Goal: Obtain resource: Download file/media

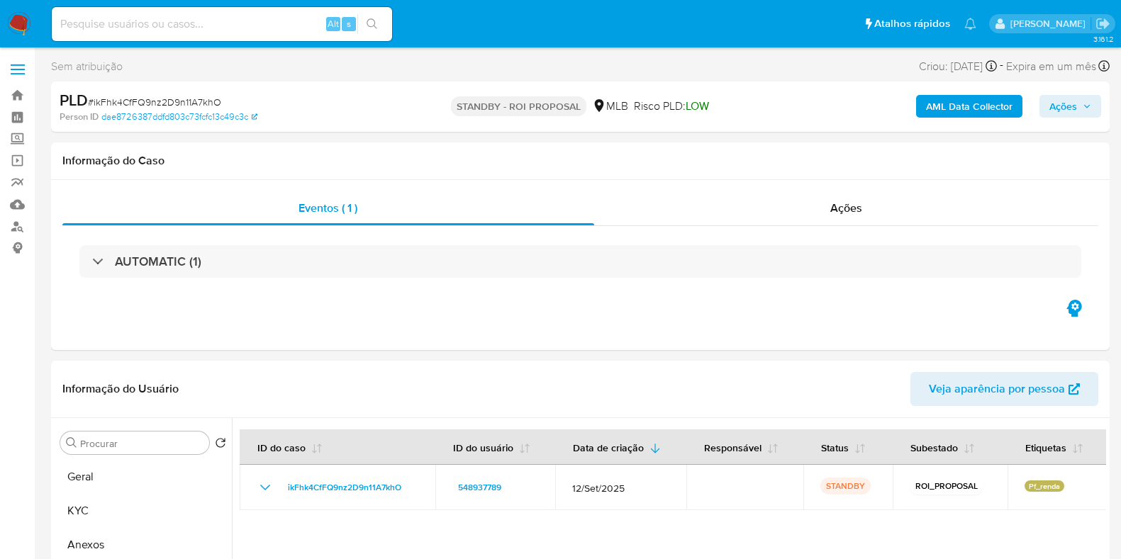
select select "10"
click at [819, 191] on div "Ações" at bounding box center [846, 208] width 505 height 34
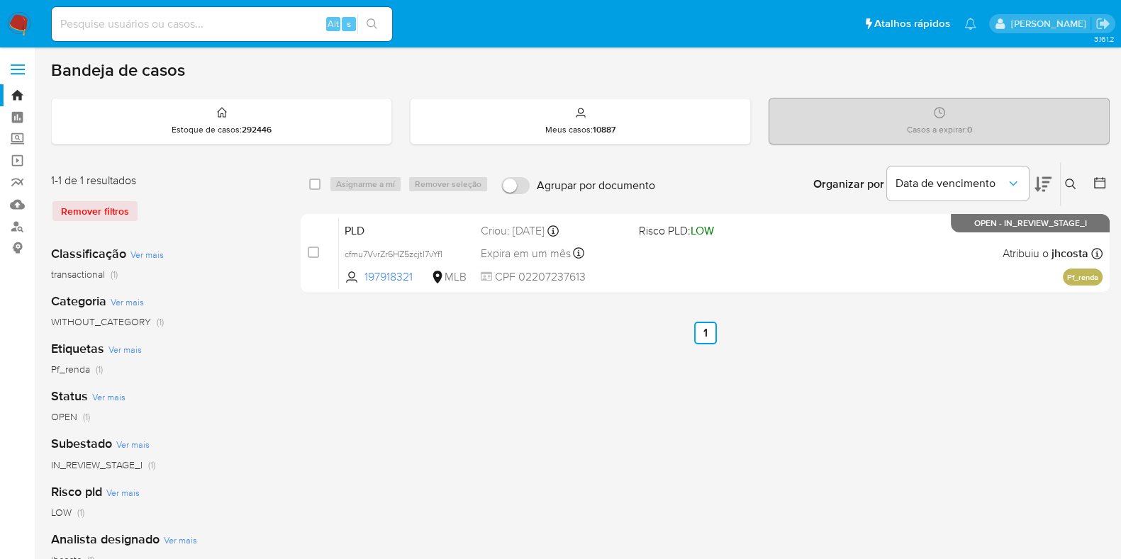
click at [25, 20] on img at bounding box center [19, 24] width 24 height 24
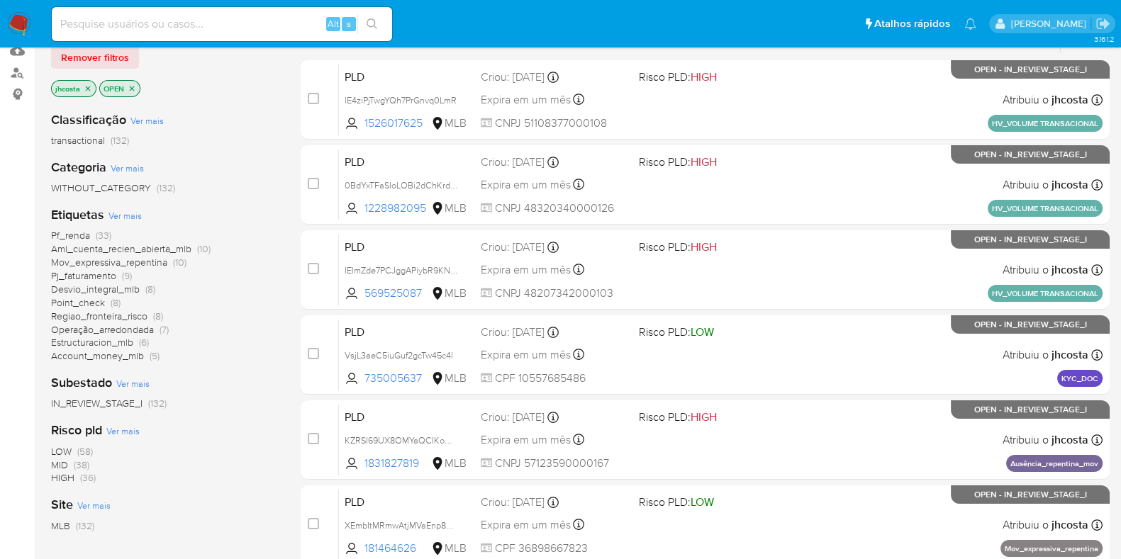
scroll to position [177, 0]
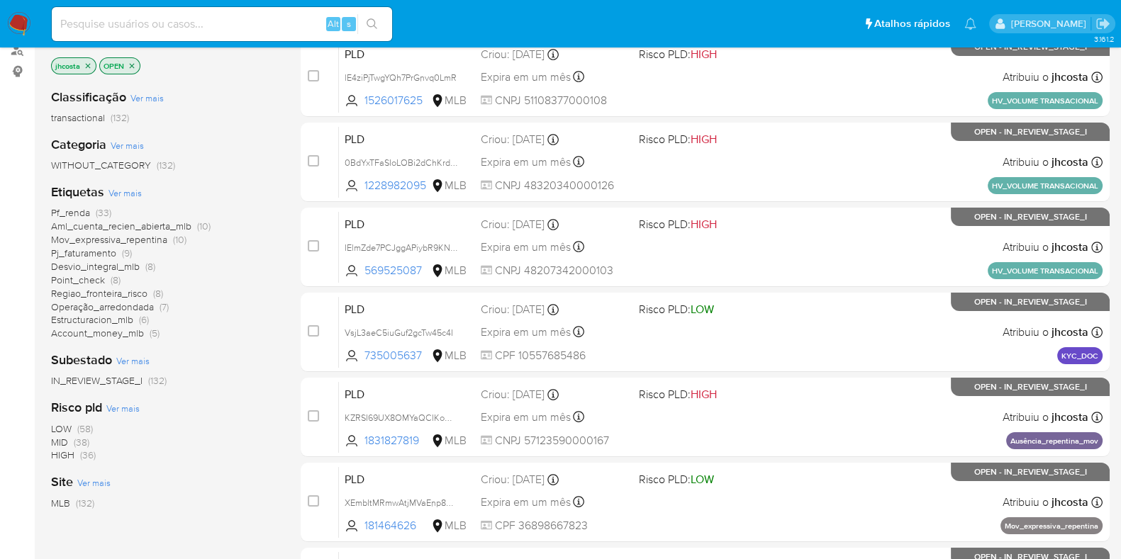
click at [84, 213] on span "Pf_renda" at bounding box center [70, 213] width 39 height 14
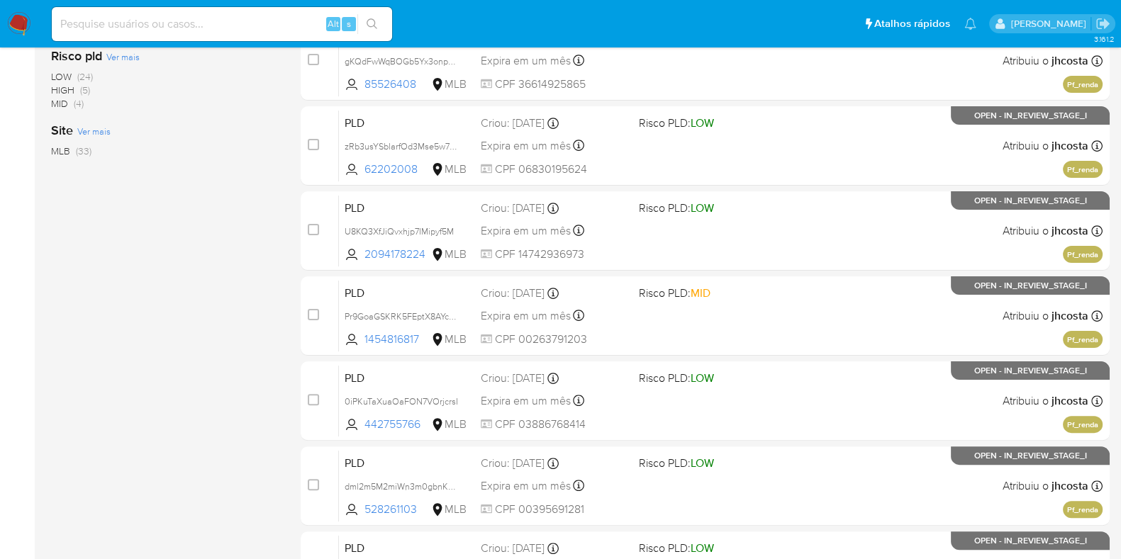
scroll to position [609, 0]
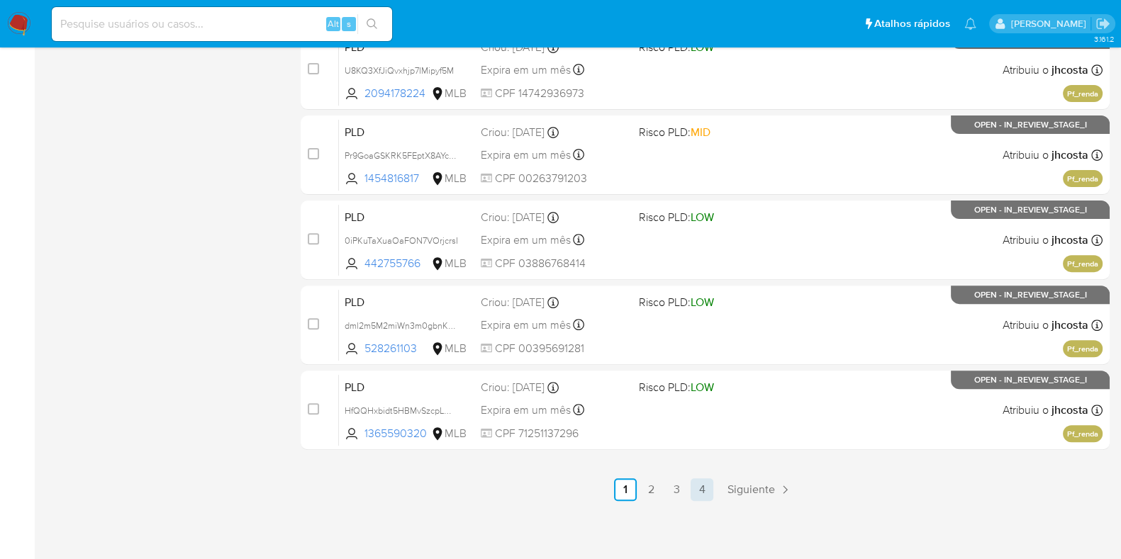
click at [698, 498] on link "4" at bounding box center [702, 490] width 23 height 23
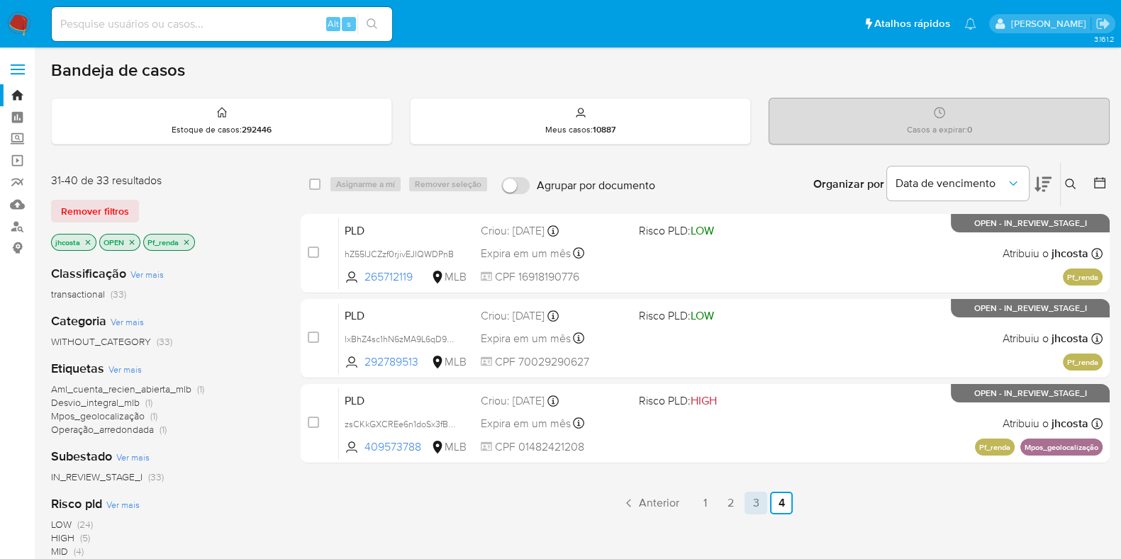
click at [751, 505] on link "3" at bounding box center [755, 503] width 23 height 23
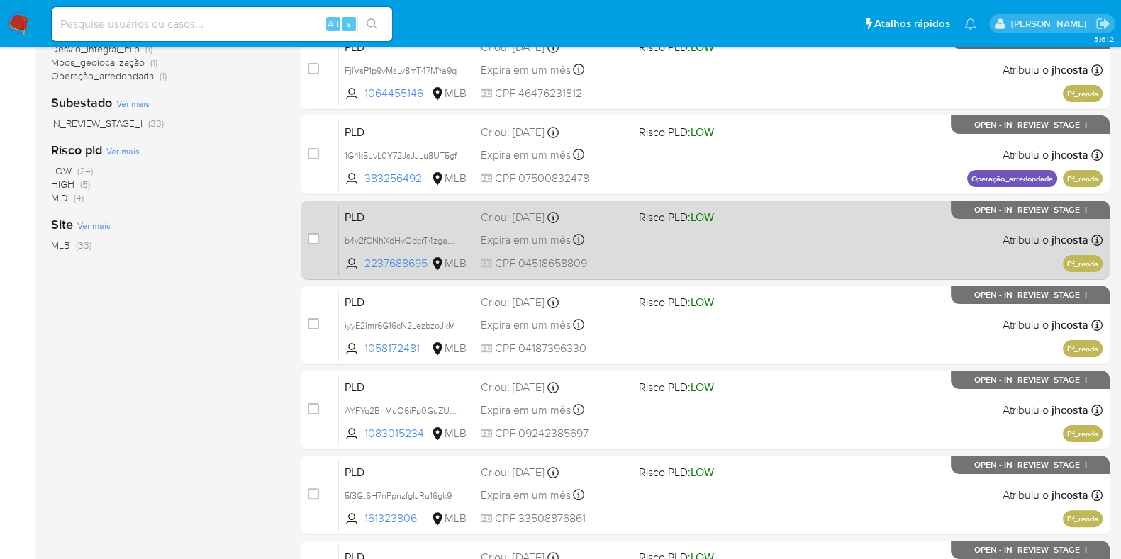
scroll to position [532, 0]
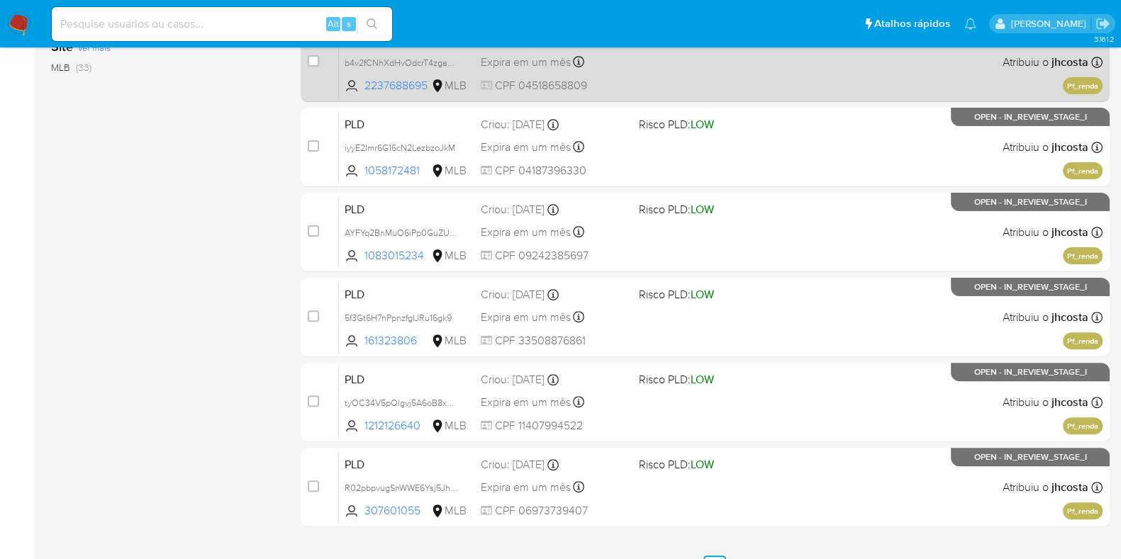
click at [751, 88] on div "PLD b4v2fCNhXdHvOdcrT4zgaC55 2237688695 MLB Risco PLD: LOW Criou: 12/09/2025 Cr…" at bounding box center [721, 62] width 764 height 72
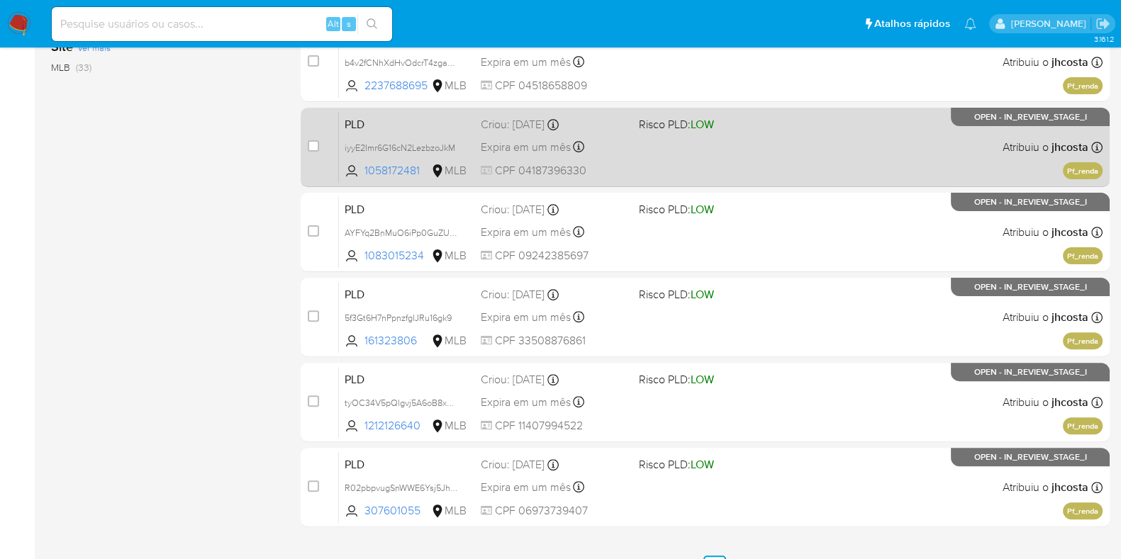
click at [729, 150] on div "PLD iyyE2Imr6G16cN2LezbzoJkM 1058172481 MLB Risco PLD: LOW Criou: 12/09/2025 Cr…" at bounding box center [721, 147] width 764 height 72
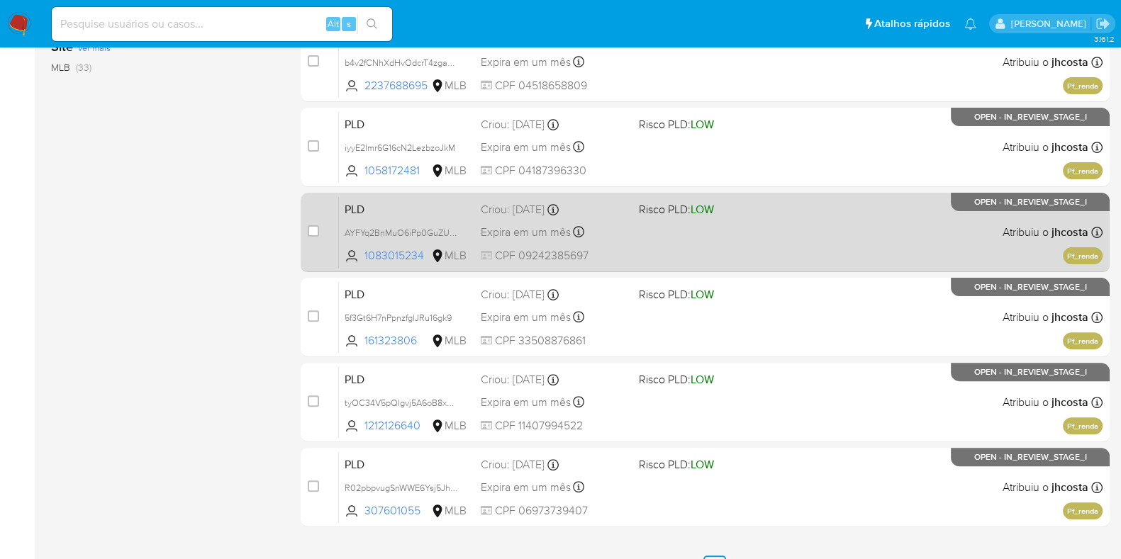
click at [776, 239] on div "PLD AYFYq2BnMuO6iPp0GuZU034y 1083015234 MLB Risco PLD: LOW Criou: 12/09/2025 Cr…" at bounding box center [721, 232] width 764 height 72
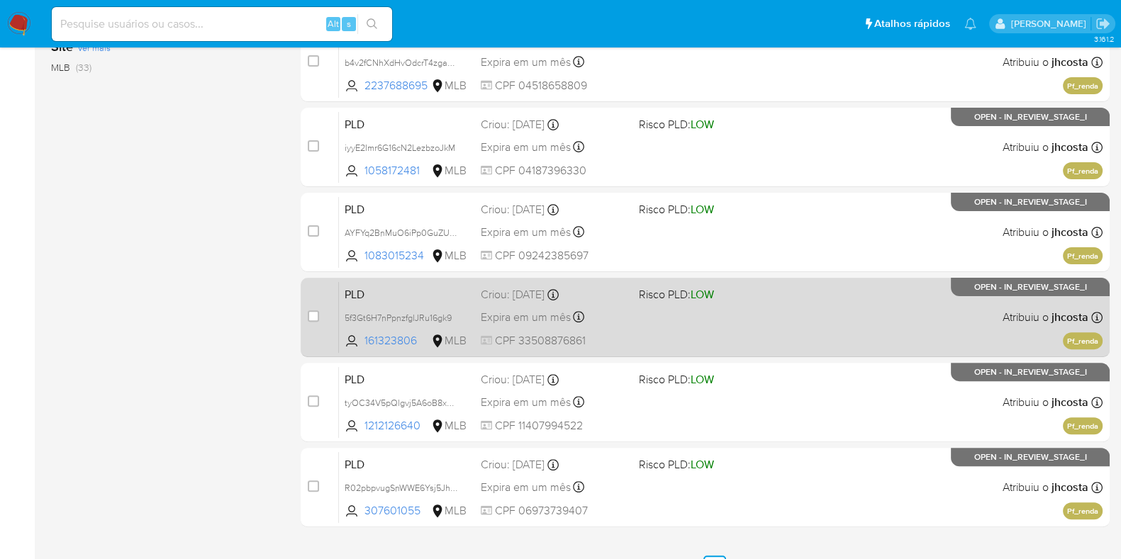
click at [837, 316] on div "PLD 5f3Gt6H7nPpnzfglJRu16gk9 161323806 MLB Risco PLD: LOW Criou: 12/09/2025 Cri…" at bounding box center [721, 317] width 764 height 72
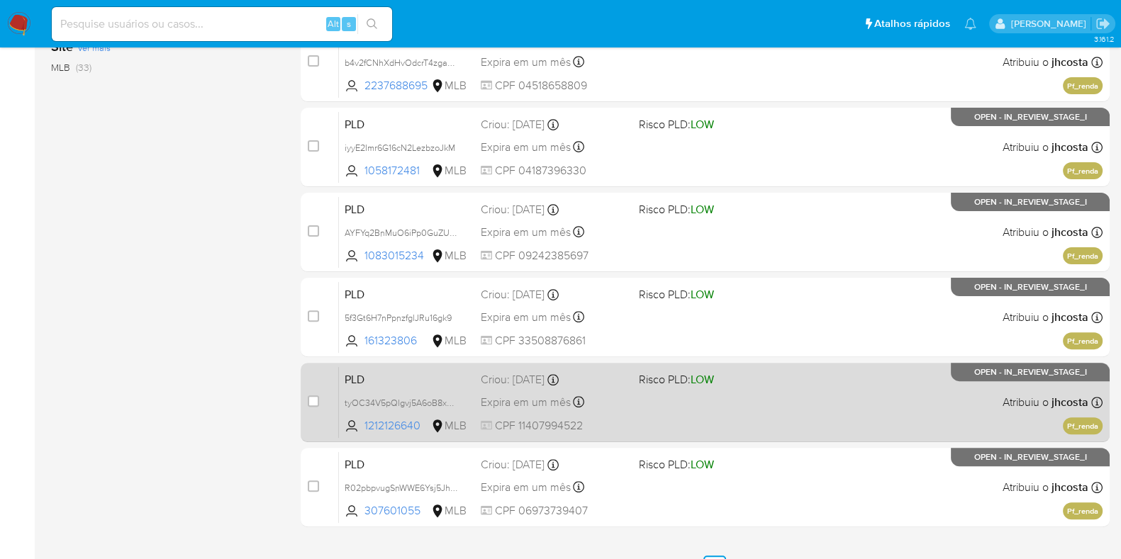
click at [801, 409] on div "PLD tyOC34V5pQlgvj5A6oB8xFQe 1212126640 MLB Risco PLD: LOW Criou: 12/09/2025 Cr…" at bounding box center [721, 403] width 764 height 72
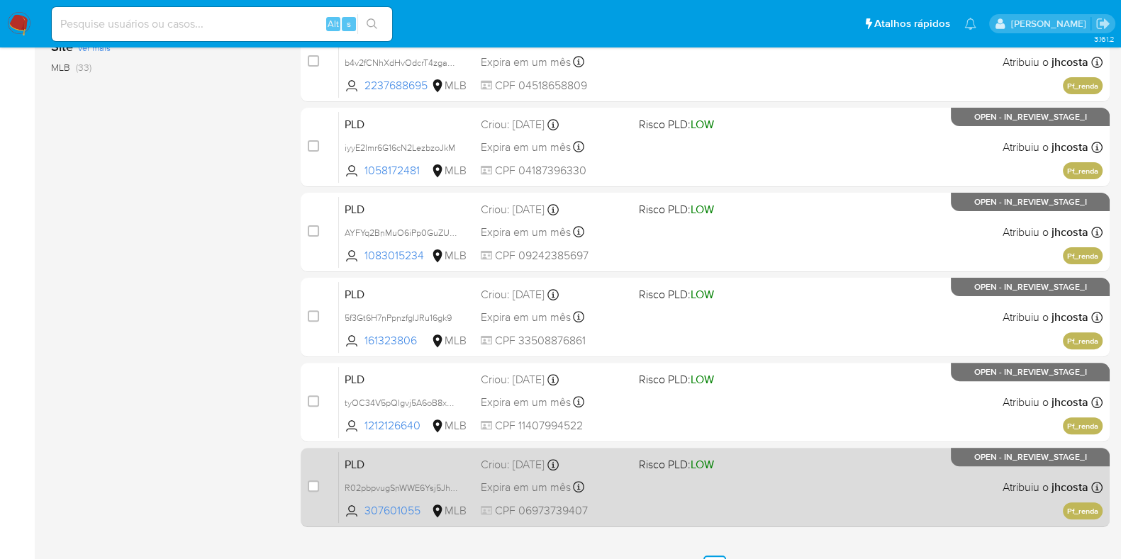
click at [759, 495] on div "PLD R02pbpvugSnWWE6Ysj5JhoFW 307601055 MLB Risco PLD: LOW Criou: 12/09/2025 Cri…" at bounding box center [721, 488] width 764 height 72
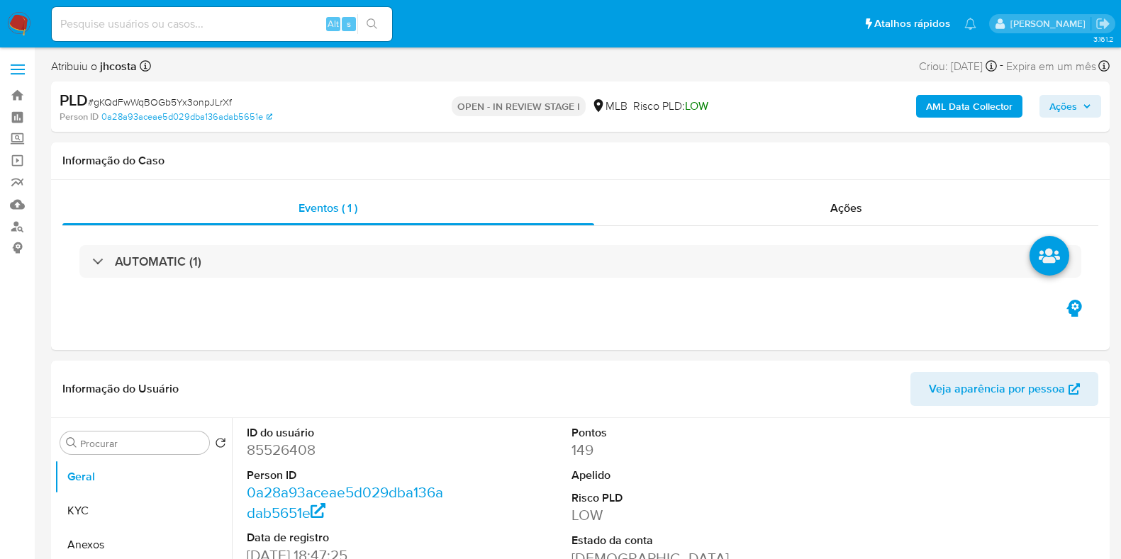
select select "10"
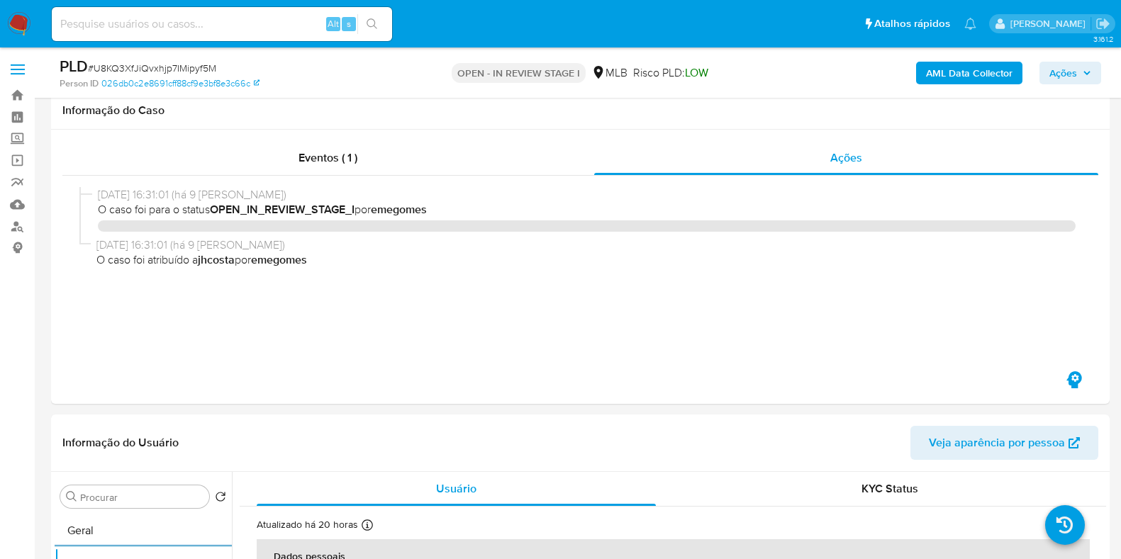
select select "10"
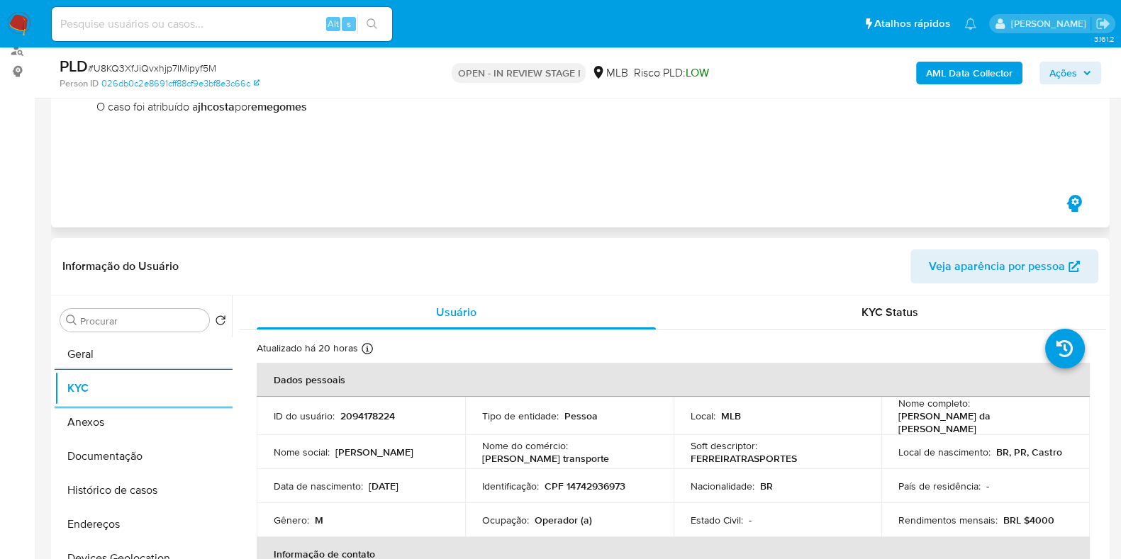
scroll to position [266, 0]
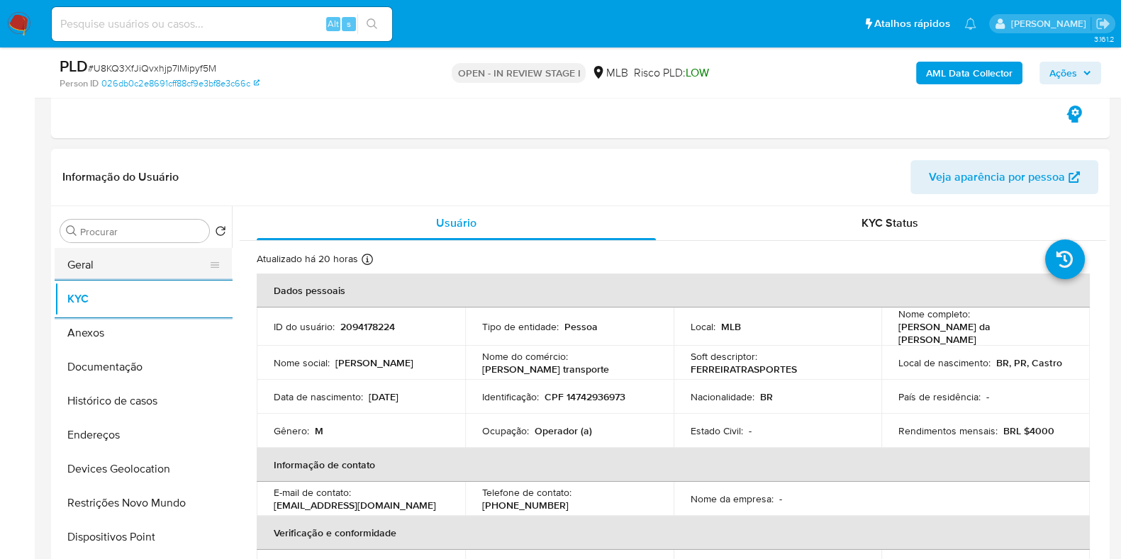
click at [135, 267] on button "Geral" at bounding box center [138, 265] width 166 height 34
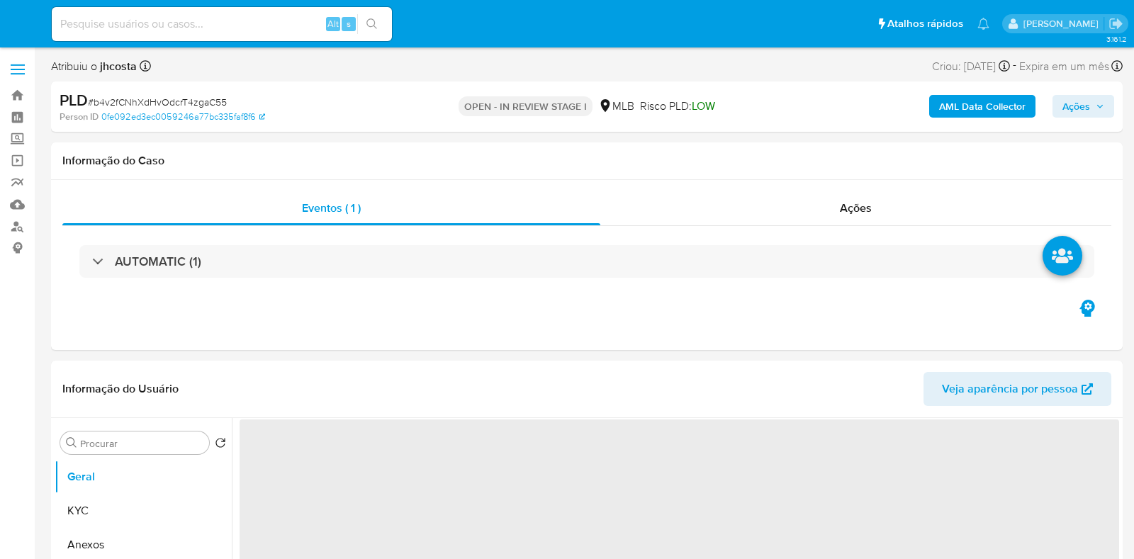
select select "10"
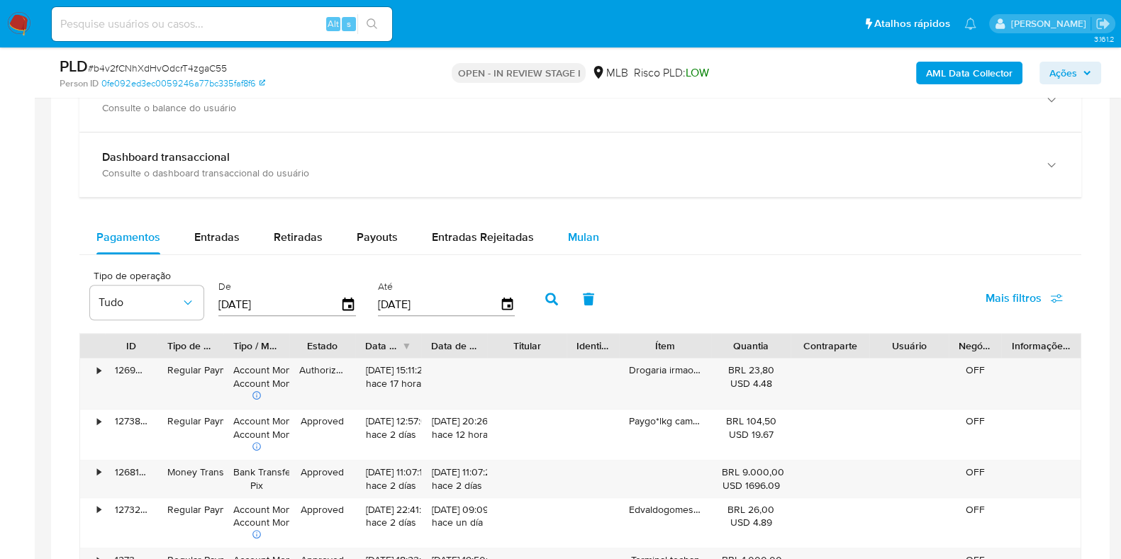
click at [578, 235] on span "Mulan" at bounding box center [583, 237] width 31 height 16
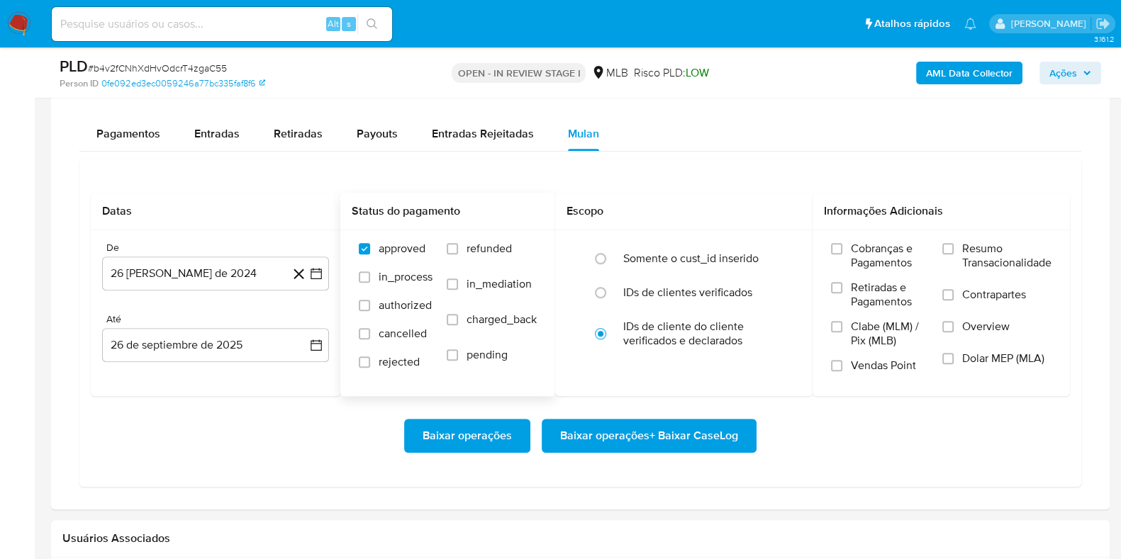
scroll to position [1151, 0]
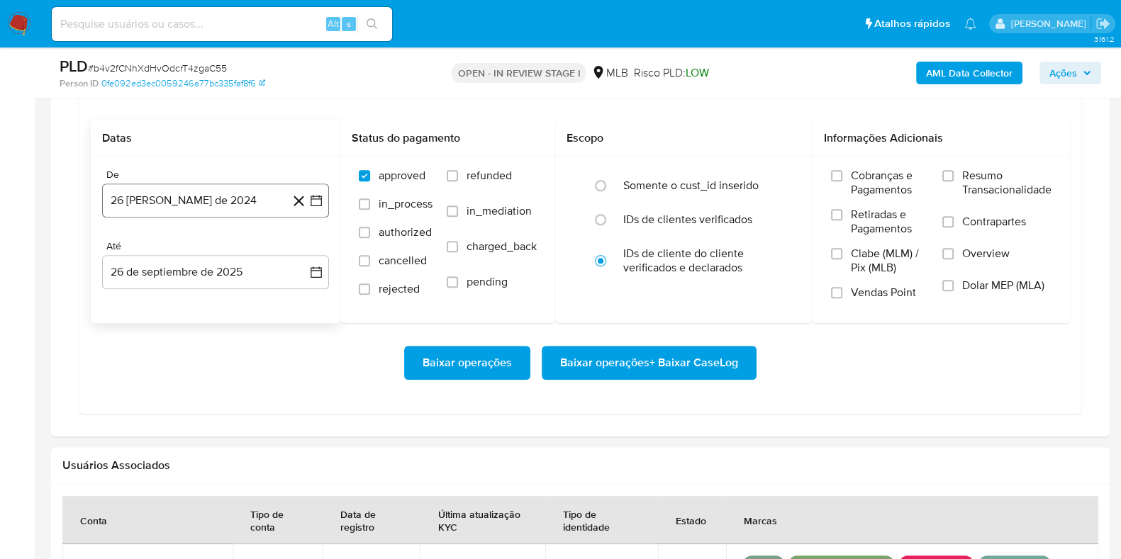
click at [241, 200] on button "26 [PERSON_NAME] de 2024" at bounding box center [215, 201] width 227 height 34
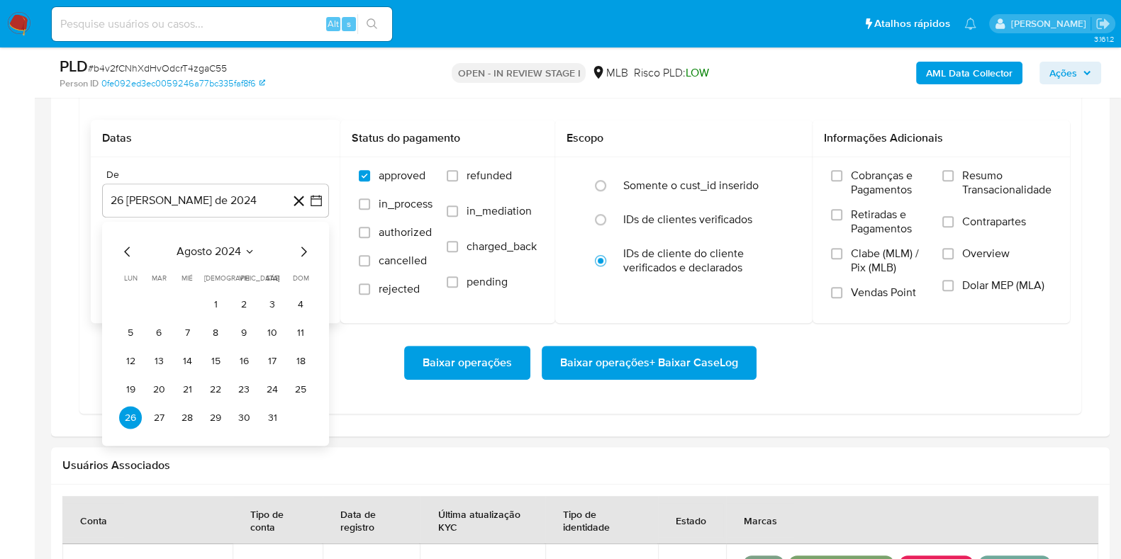
click at [240, 247] on span "agosto 2024" at bounding box center [209, 252] width 65 height 14
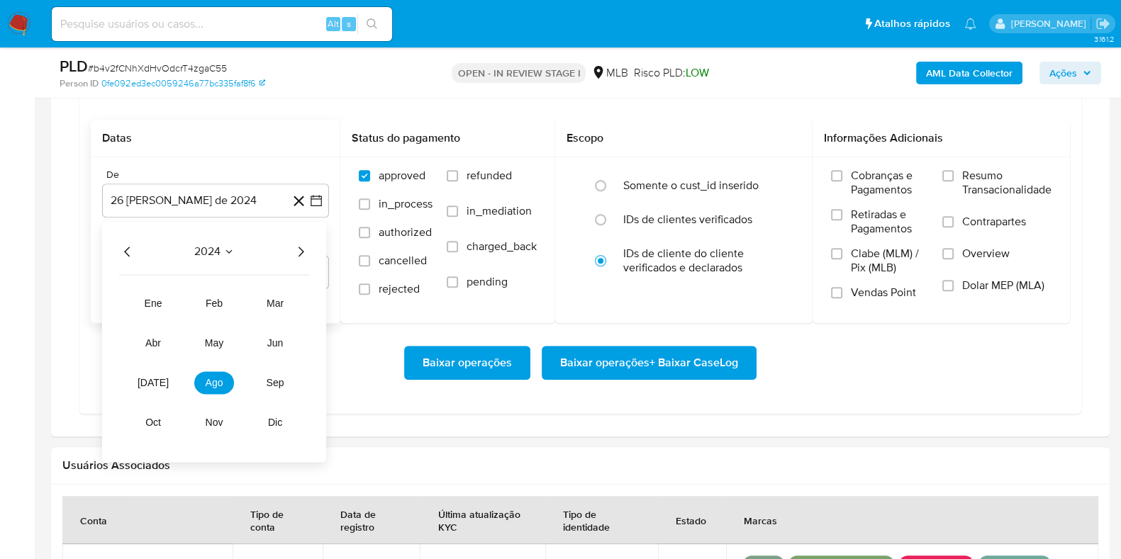
click at [300, 247] on icon "Año siguiente" at bounding box center [300, 252] width 17 height 17
click at [220, 383] on span "ago" at bounding box center [215, 383] width 18 height 11
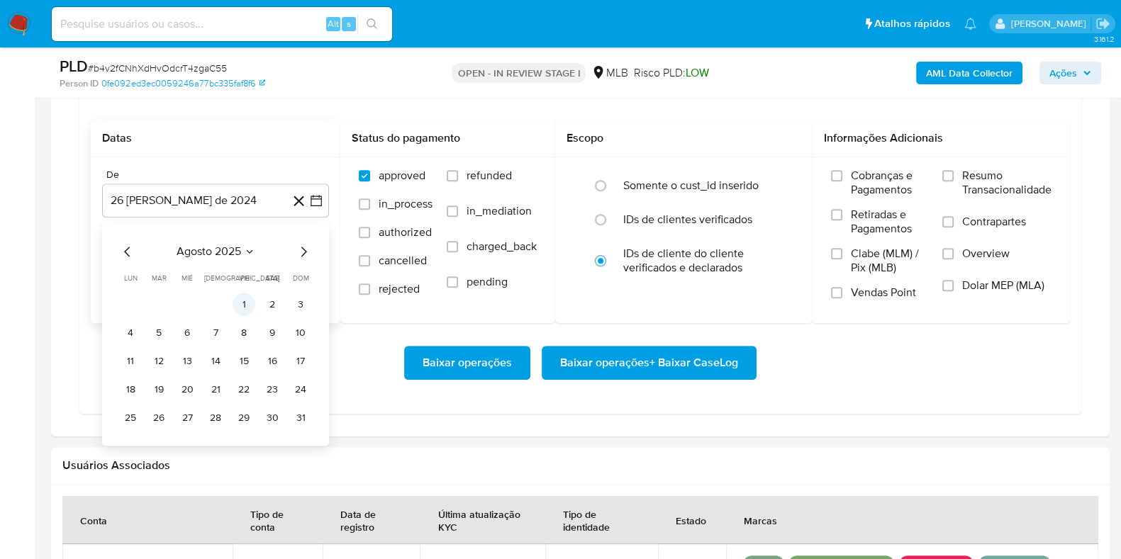
click at [235, 303] on button "1" at bounding box center [244, 305] width 23 height 23
click at [977, 182] on span "Resumo Transacionalidade" at bounding box center [1006, 183] width 89 height 28
click at [954, 181] on input "Resumo Transacionalidade" at bounding box center [947, 175] width 11 height 11
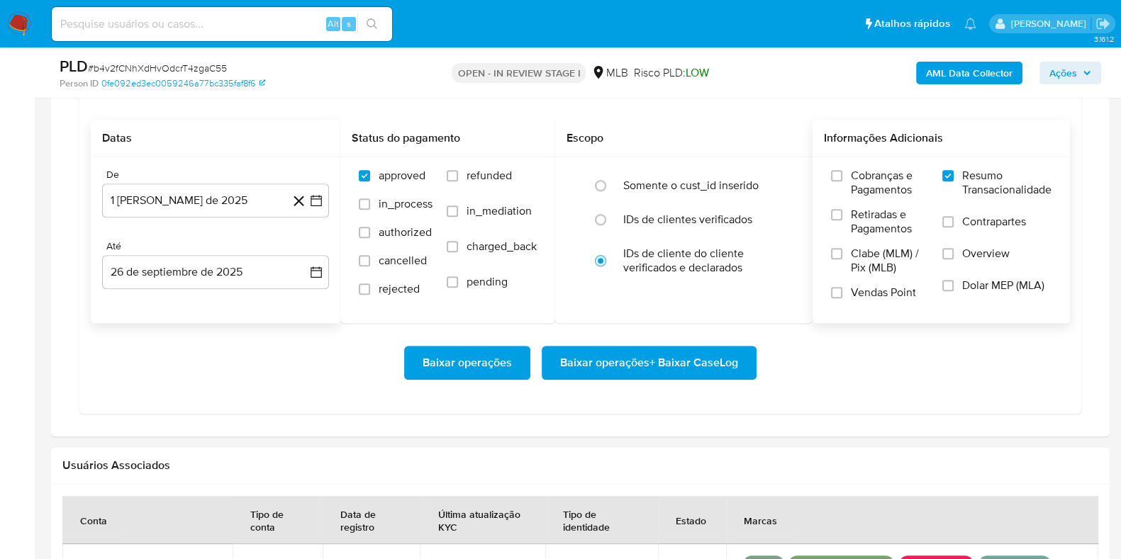
click at [739, 363] on button "Baixar operações + Baixar CaseLog" at bounding box center [649, 363] width 215 height 34
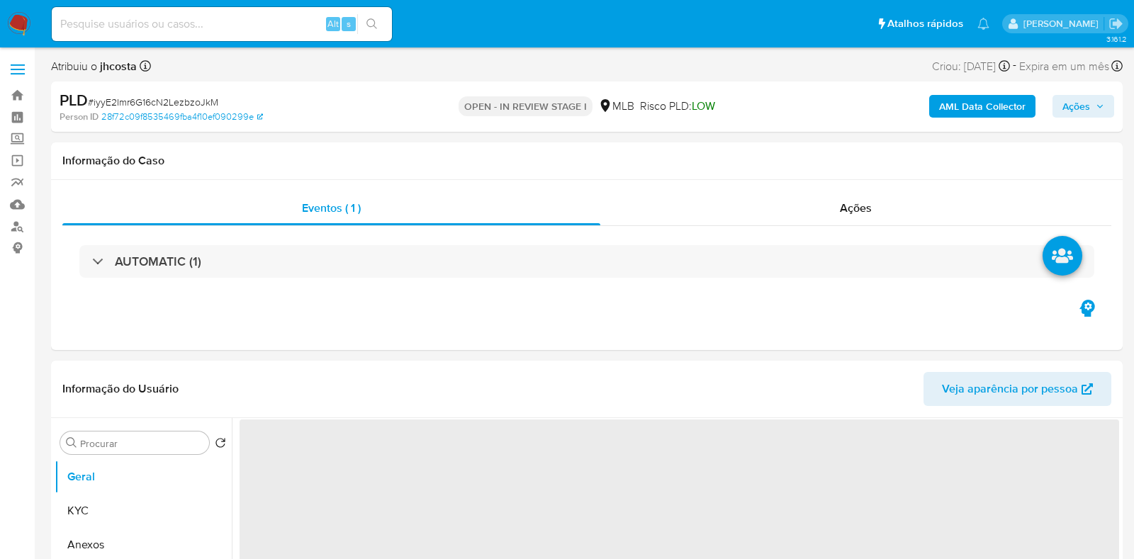
select select "10"
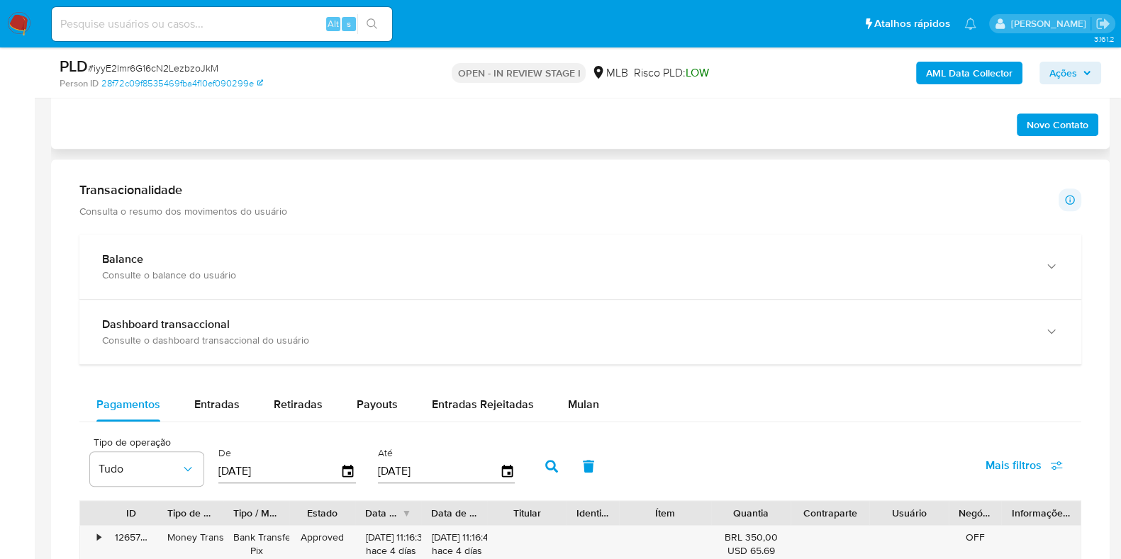
scroll to position [1063, 0]
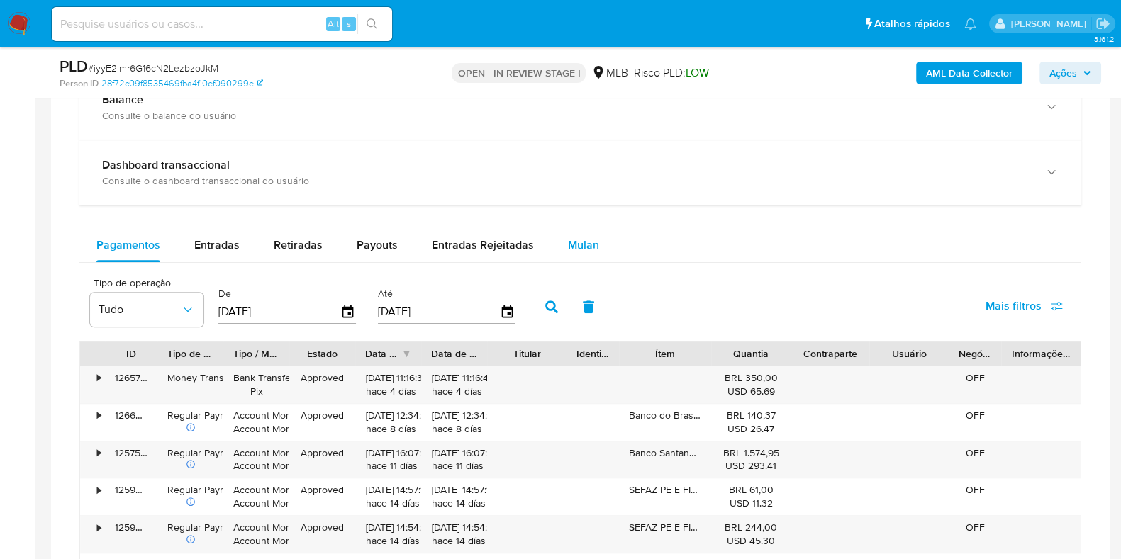
click at [590, 245] on span "Mulan" at bounding box center [583, 245] width 31 height 16
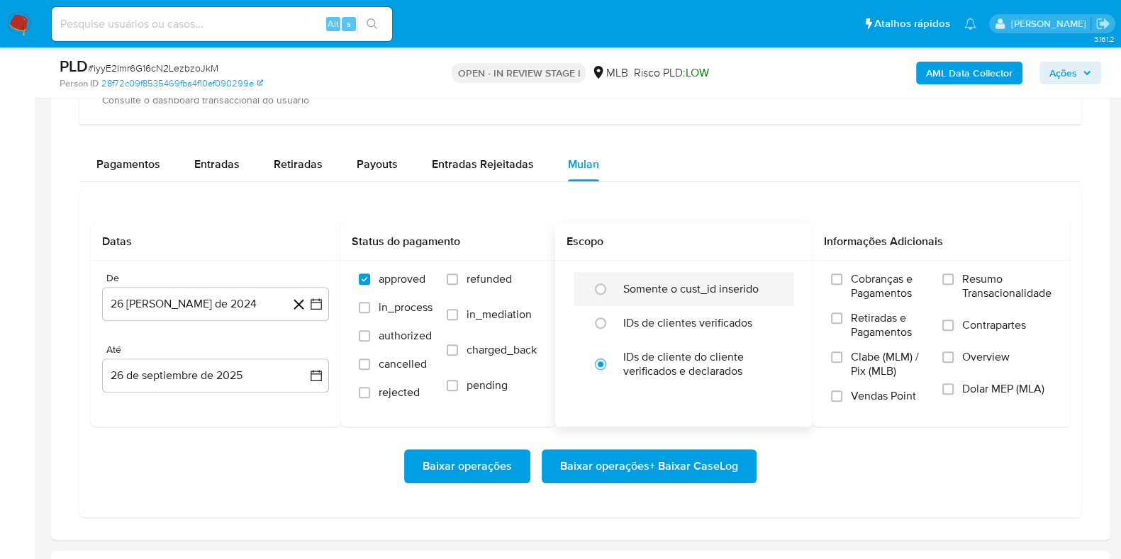
scroll to position [1151, 0]
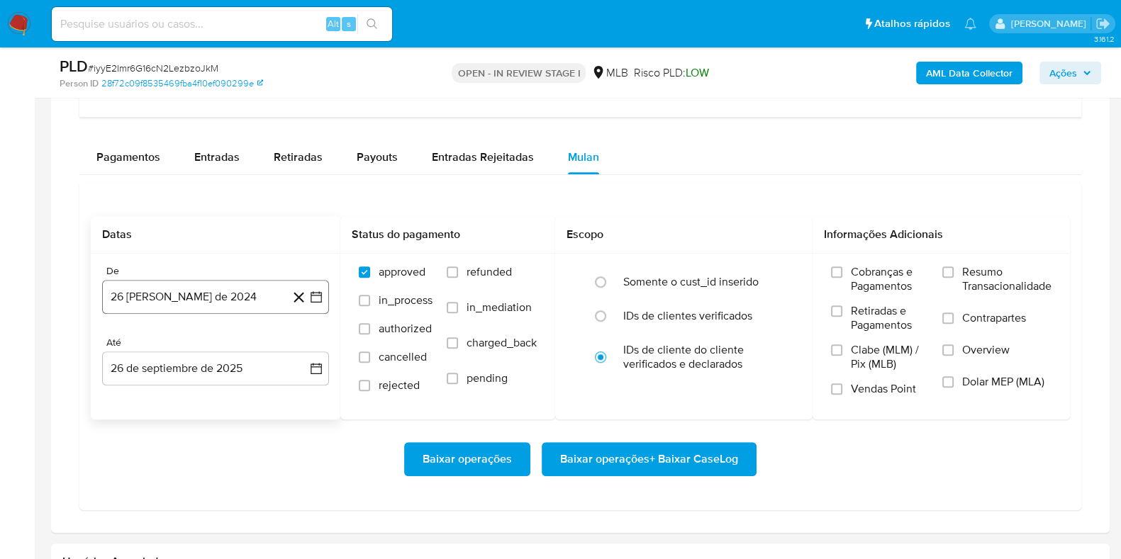
click at [181, 304] on button "26 [PERSON_NAME] de 2024" at bounding box center [215, 297] width 227 height 34
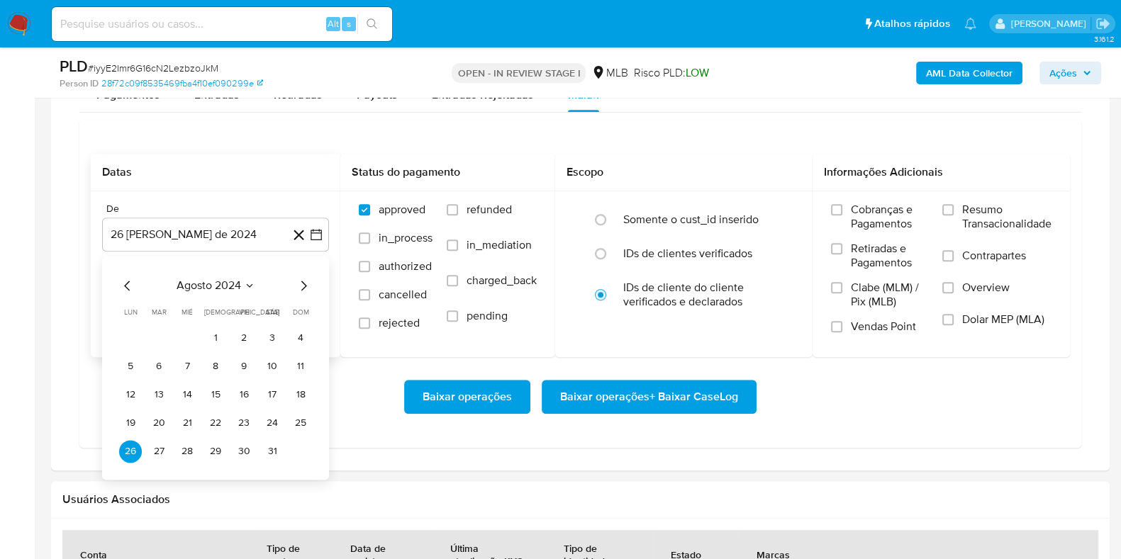
scroll to position [1240, 0]
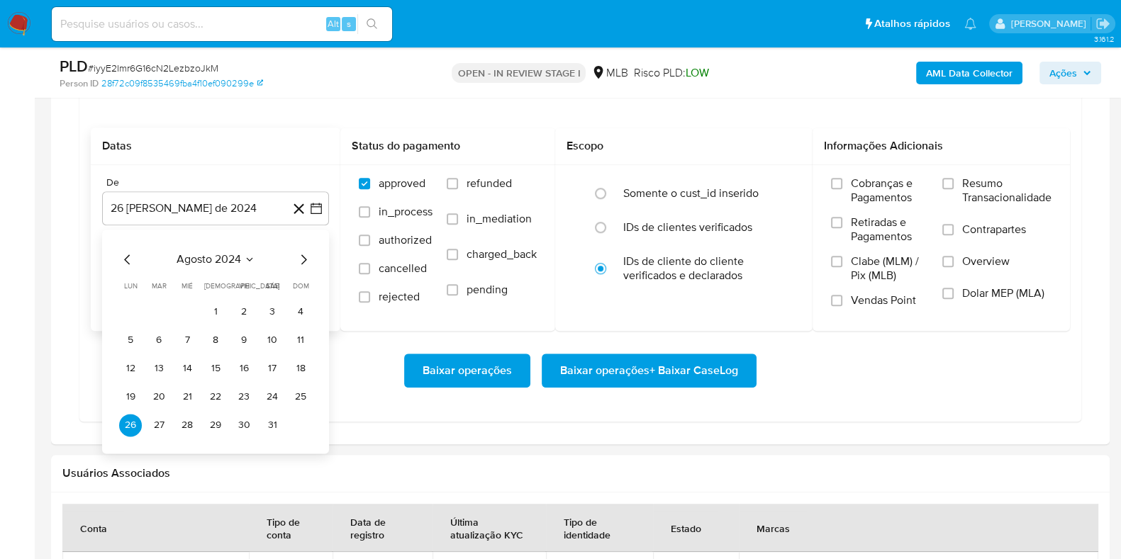
click at [244, 257] on icon "Seleccionar mes y año" at bounding box center [249, 259] width 11 height 11
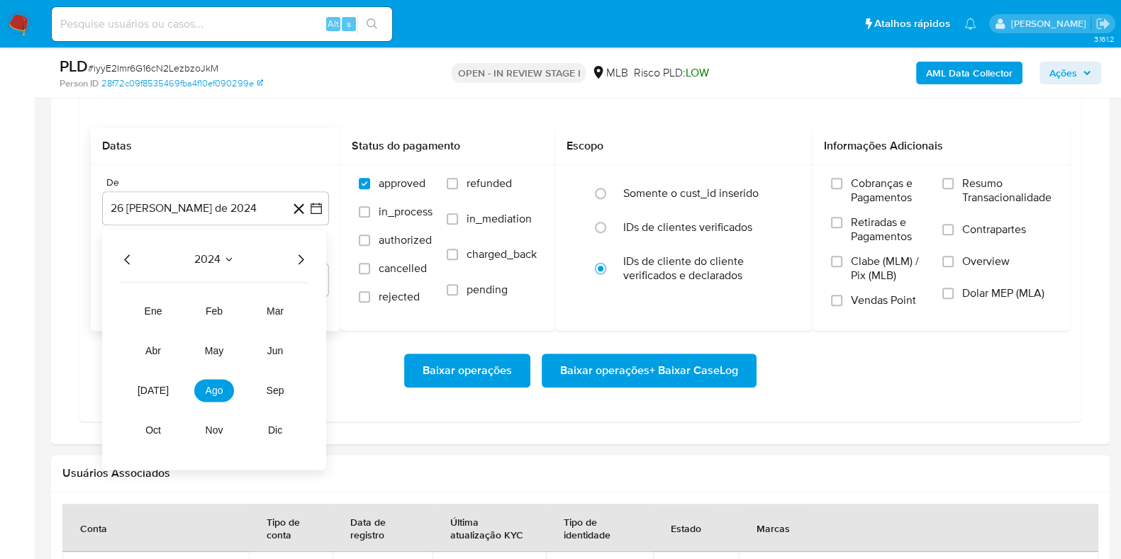
drag, startPoint x: 299, startPoint y: 260, endPoint x: 283, endPoint y: 289, distance: 32.7
click at [300, 260] on icon "Año siguiente" at bounding box center [301, 260] width 6 height 10
click at [220, 396] on button "ago" at bounding box center [214, 390] width 40 height 23
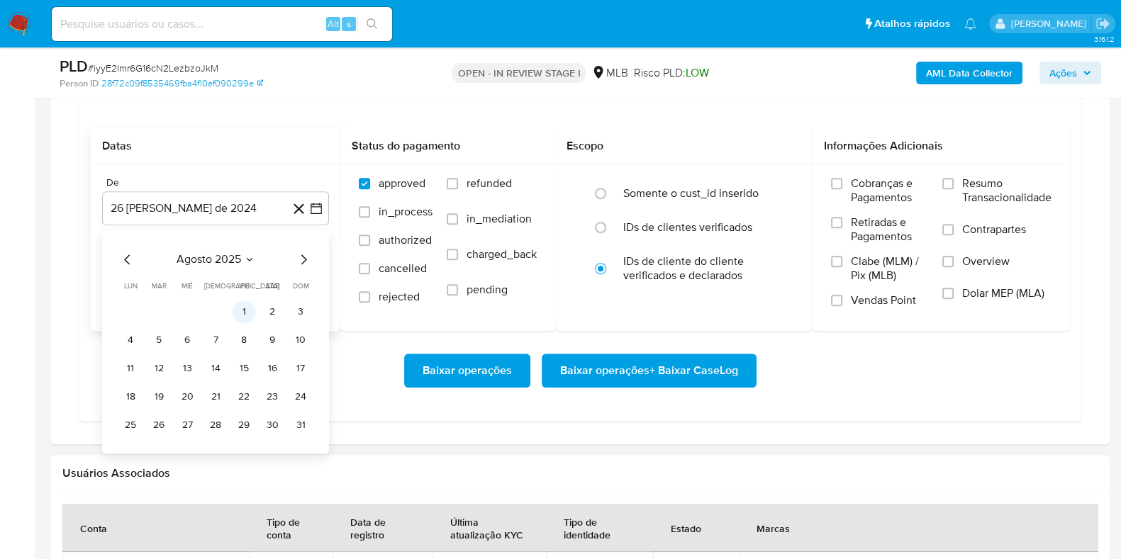
click at [241, 312] on button "1" at bounding box center [244, 312] width 23 height 23
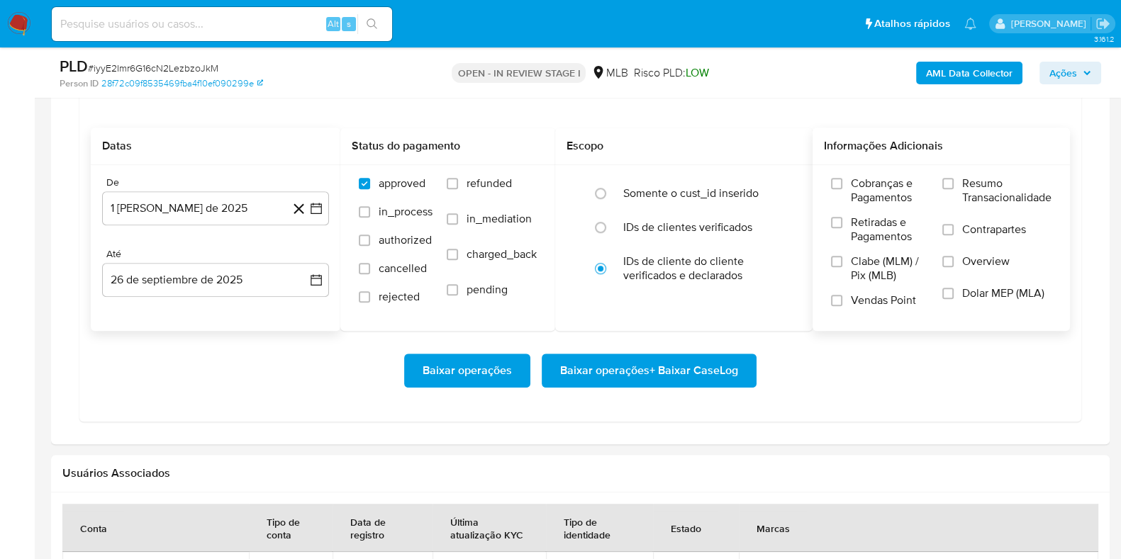
click at [988, 179] on span "Resumo Transacionalidade" at bounding box center [1006, 191] width 89 height 28
click at [954, 179] on input "Resumo Transacionalidade" at bounding box center [947, 183] width 11 height 11
click at [688, 369] on span "Baixar operações + Baixar CaseLog" at bounding box center [649, 370] width 178 height 31
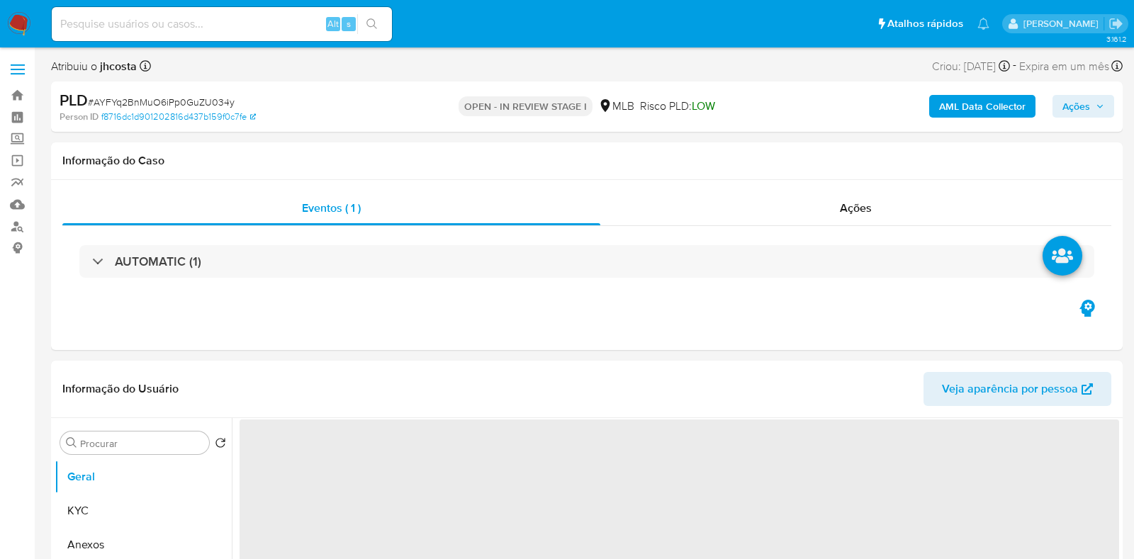
select select "10"
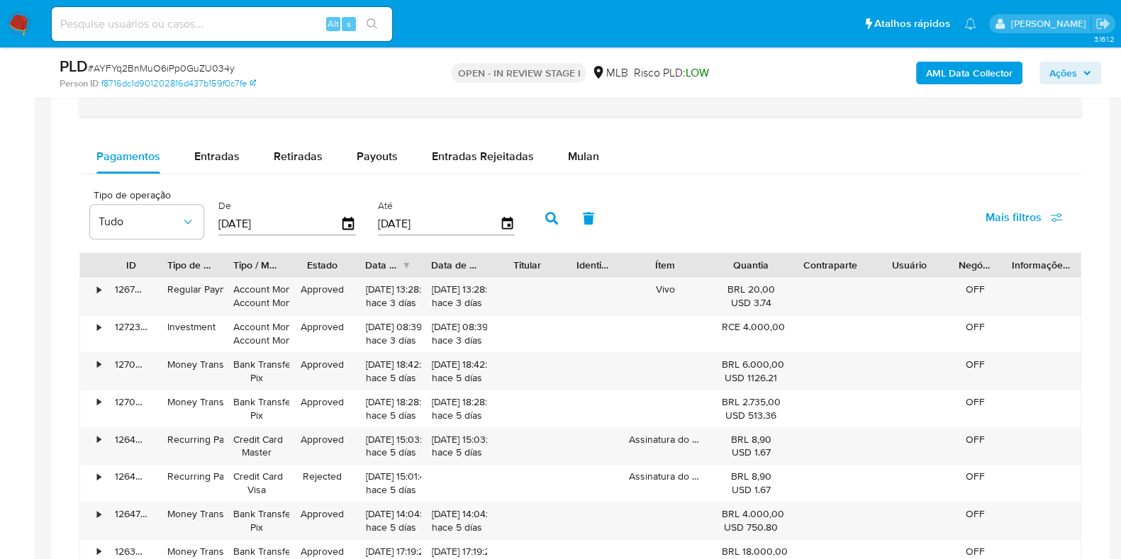
scroll to position [975, 0]
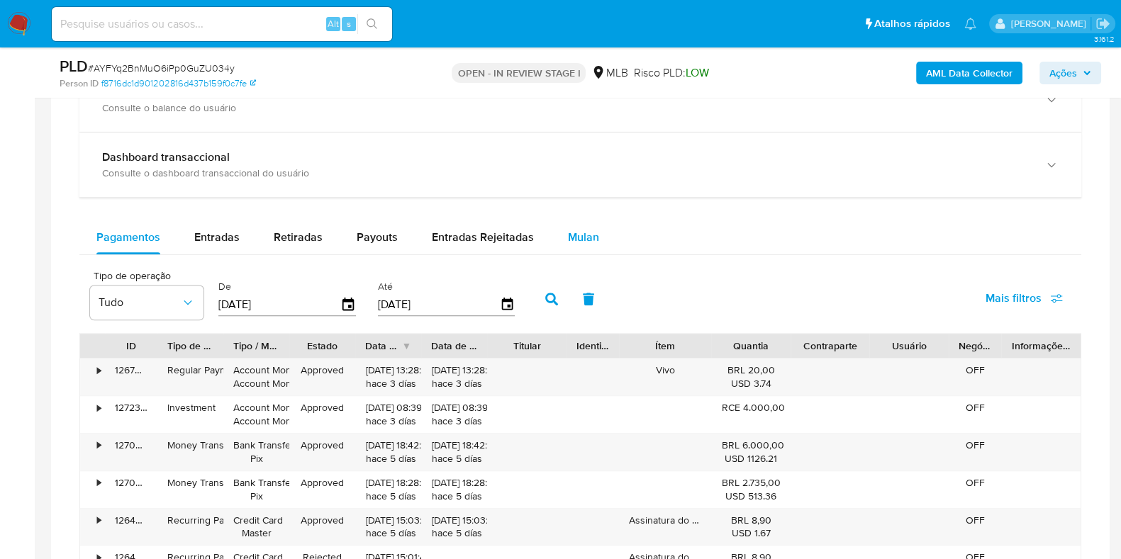
click at [576, 239] on span "Mulan" at bounding box center [583, 237] width 31 height 16
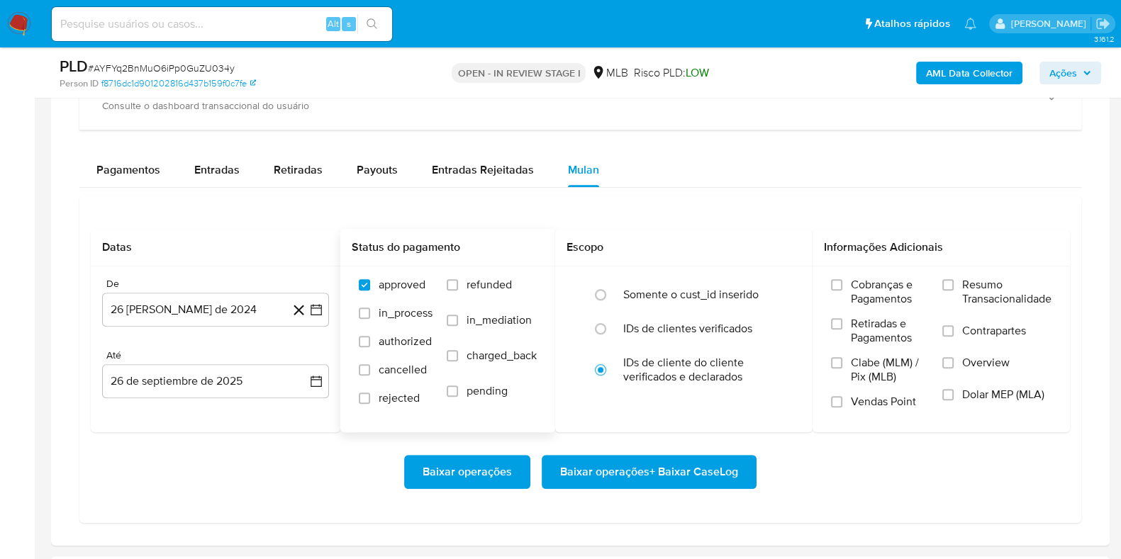
scroll to position [1063, 0]
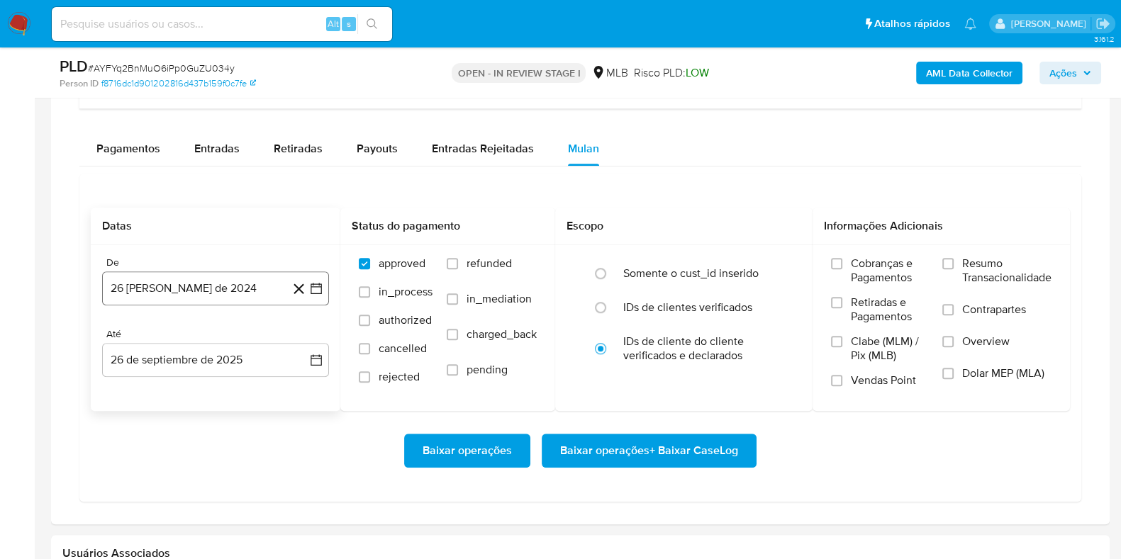
click at [242, 274] on button "26 [PERSON_NAME] de 2024" at bounding box center [215, 289] width 227 height 34
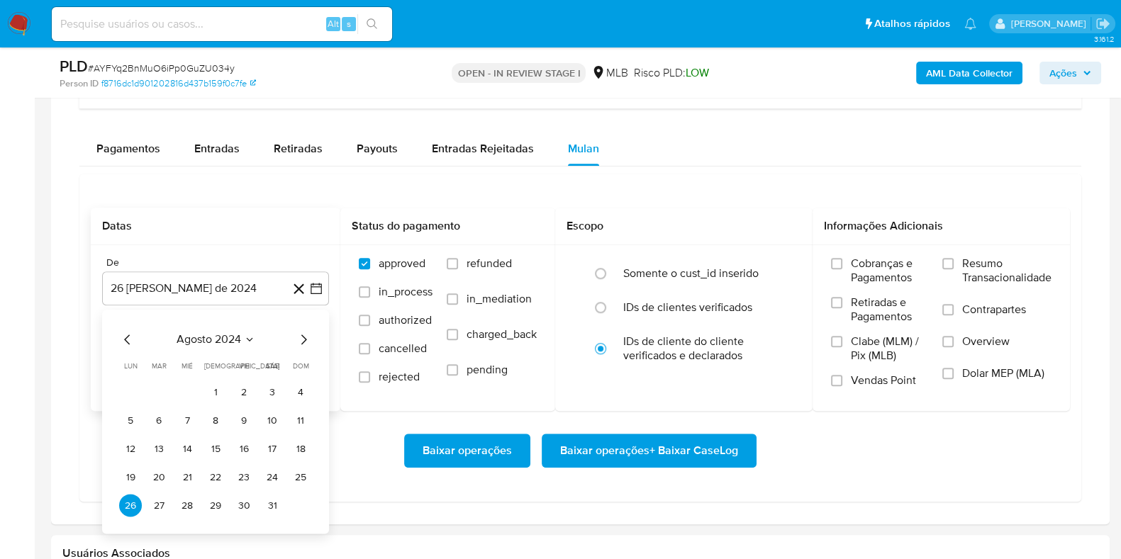
click at [228, 343] on span "agosto 2024" at bounding box center [209, 340] width 65 height 14
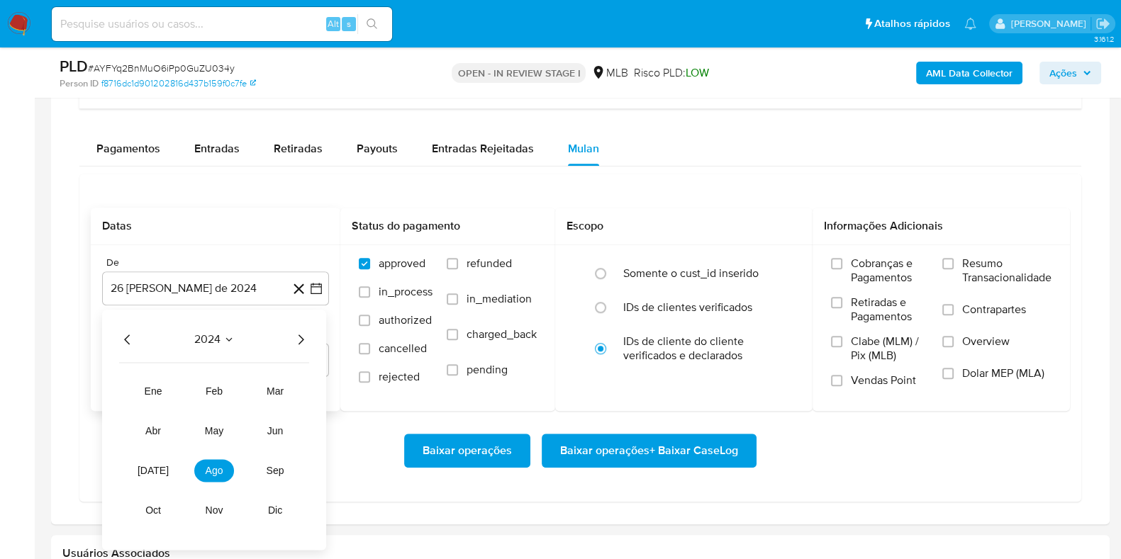
click at [301, 338] on icon "Año siguiente" at bounding box center [300, 340] width 17 height 17
click at [210, 467] on span "ago" at bounding box center [215, 471] width 18 height 11
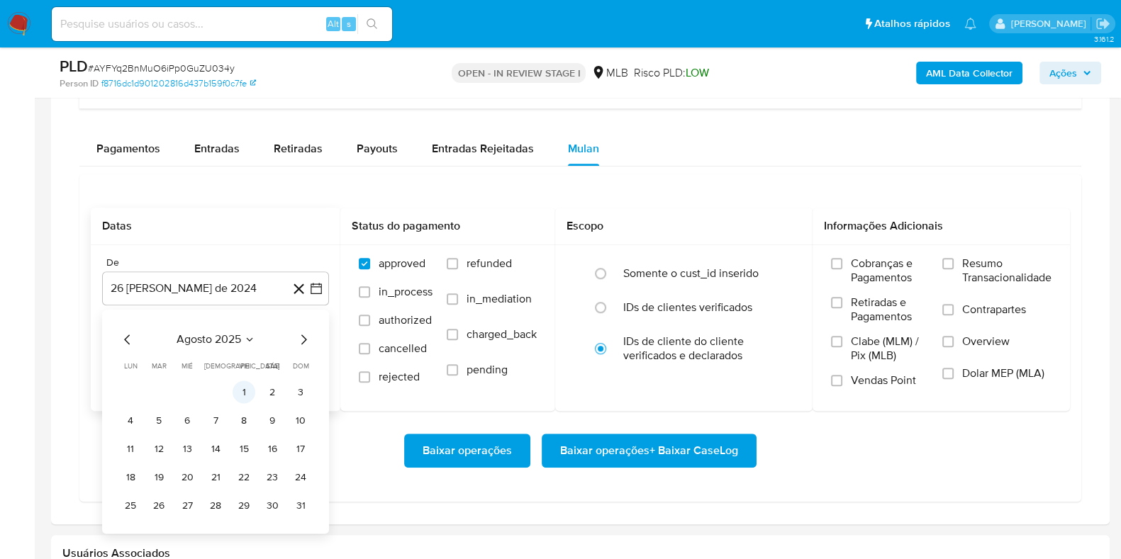
click at [247, 394] on button "1" at bounding box center [244, 392] width 23 height 23
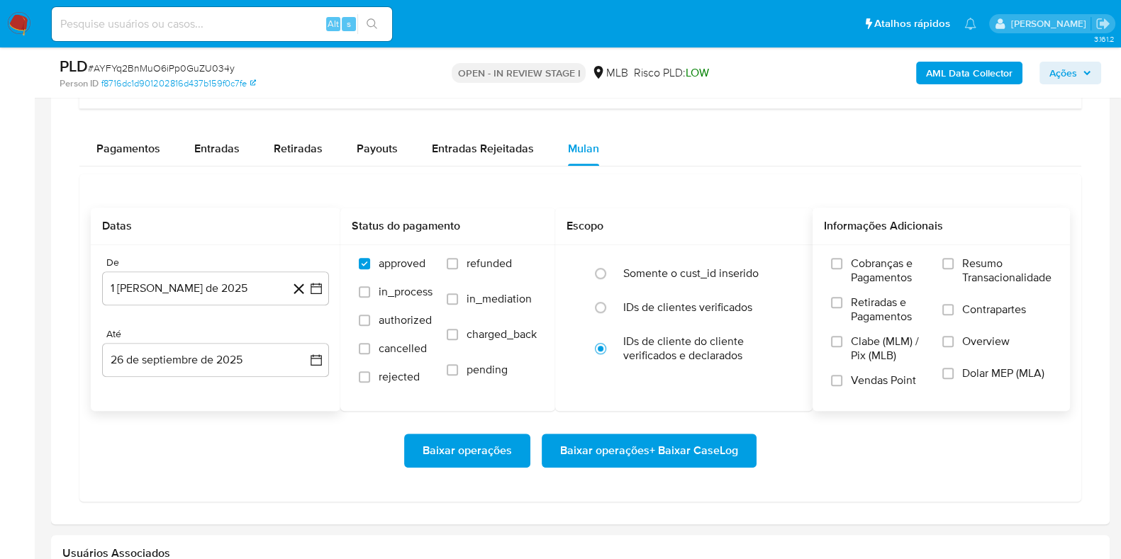
click at [960, 264] on label "Resumo Transacionalidade" at bounding box center [996, 280] width 109 height 46
click at [954, 264] on input "Resumo Transacionalidade" at bounding box center [947, 263] width 11 height 11
click at [630, 454] on span "Baixar operações + Baixar CaseLog" at bounding box center [649, 450] width 178 height 31
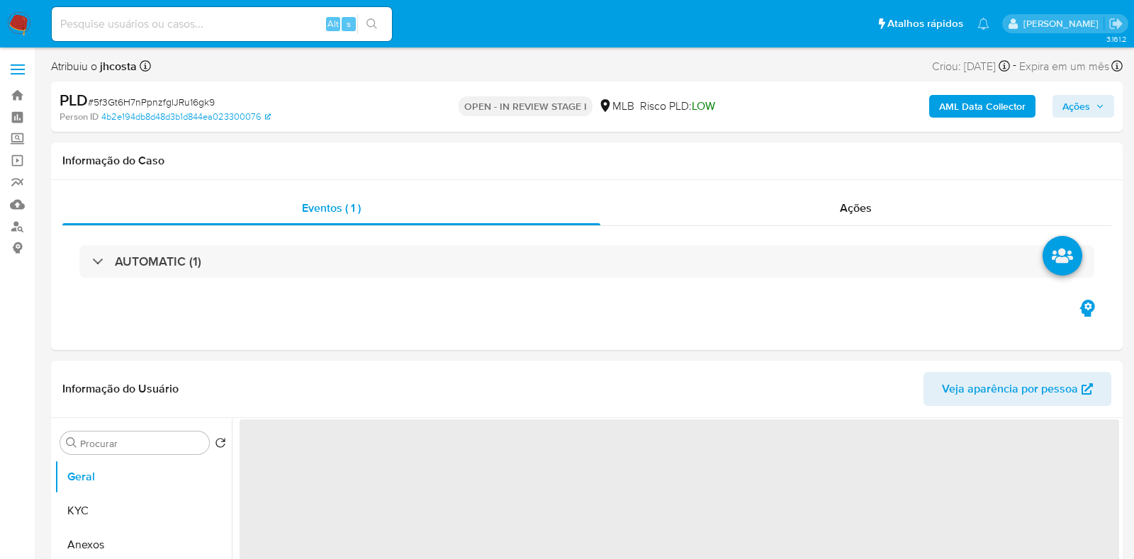
select select "10"
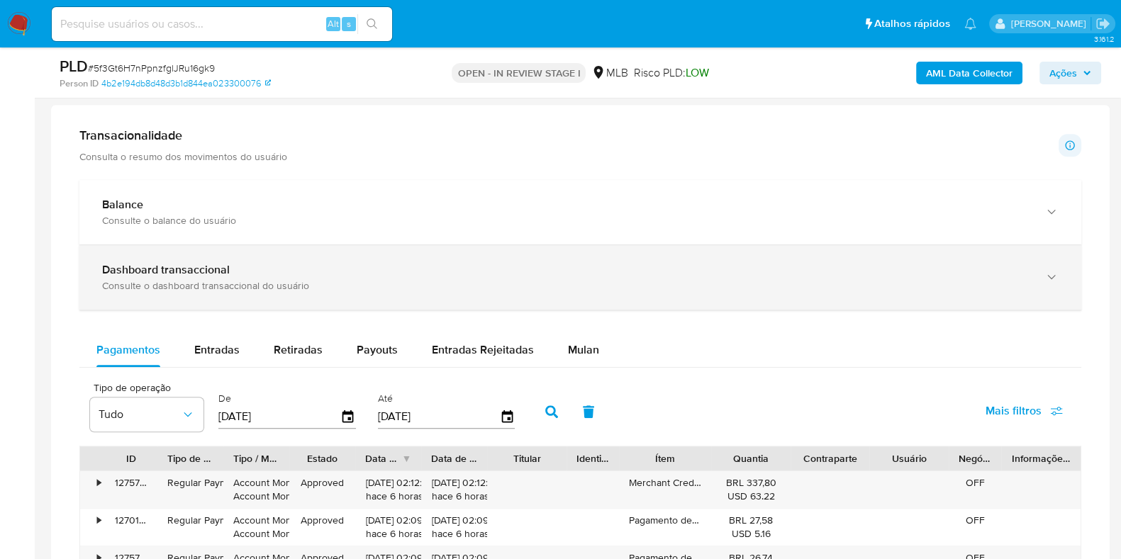
scroll to position [975, 0]
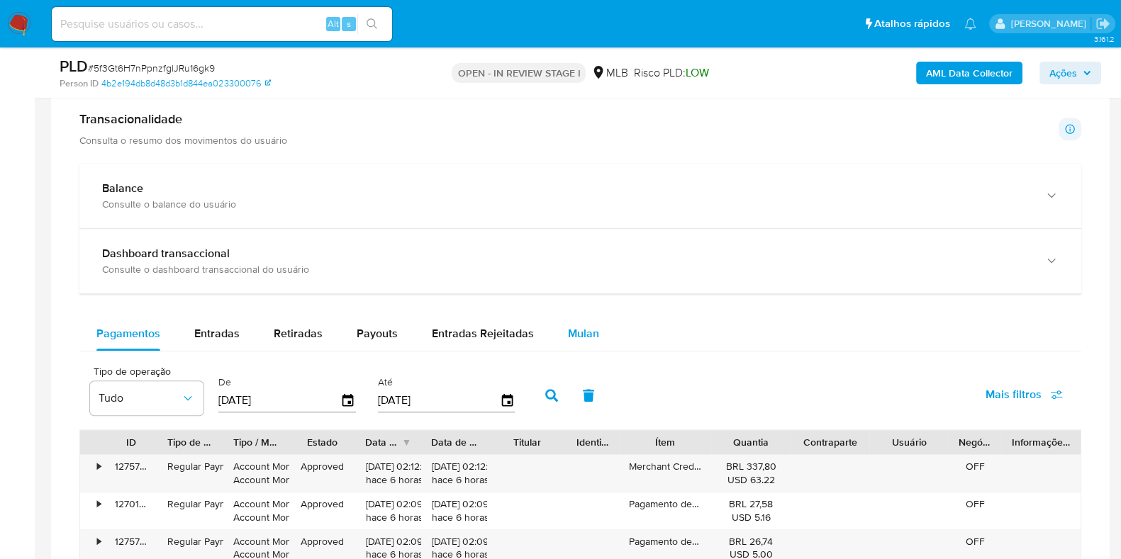
click at [574, 328] on span "Mulan" at bounding box center [583, 333] width 31 height 16
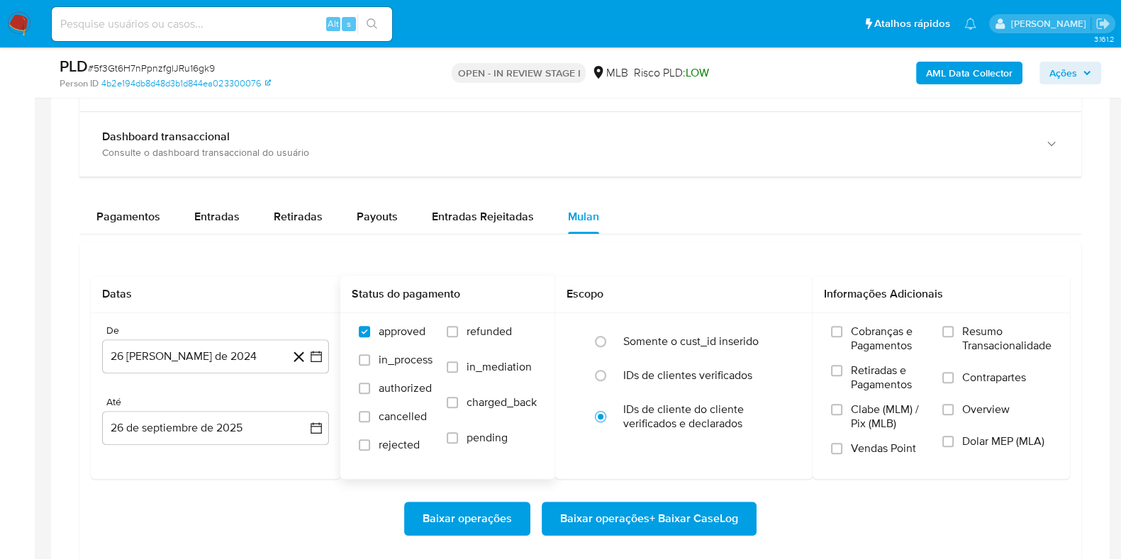
scroll to position [1240, 0]
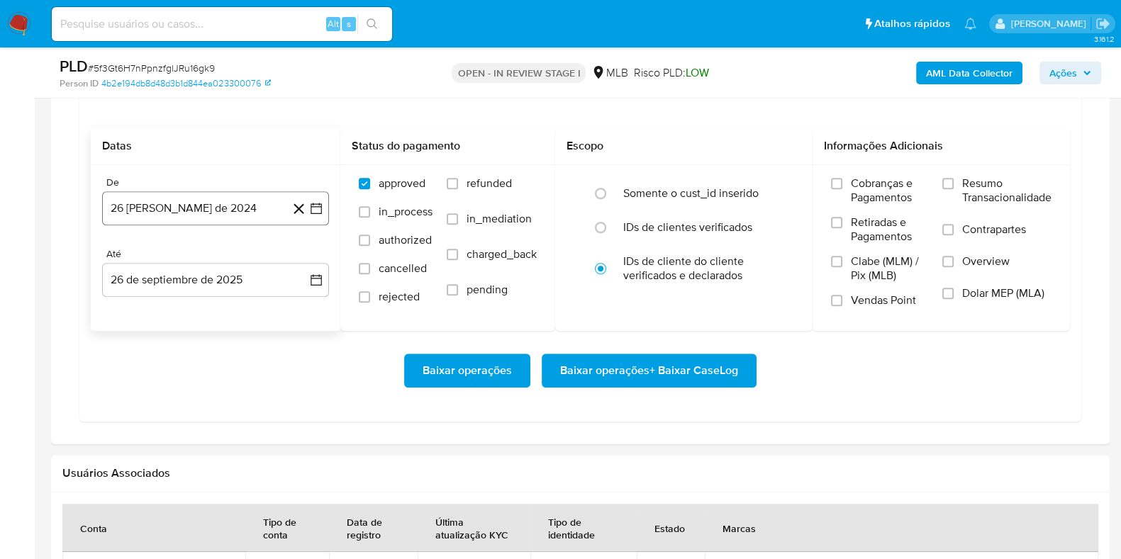
click at [237, 203] on button "26 [PERSON_NAME] de 2024" at bounding box center [215, 208] width 227 height 34
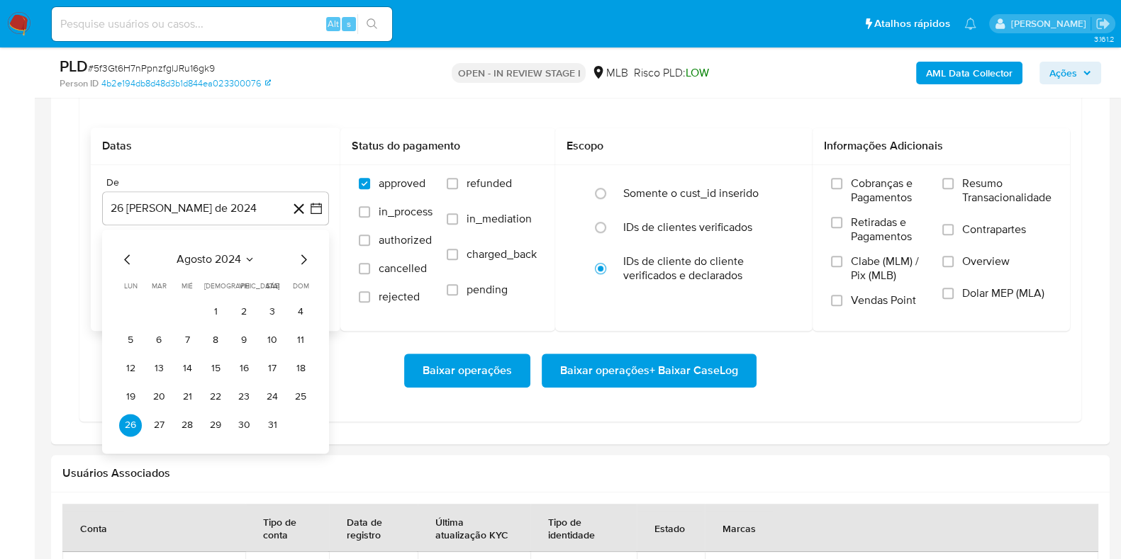
click at [234, 262] on span "agosto 2024" at bounding box center [209, 259] width 65 height 14
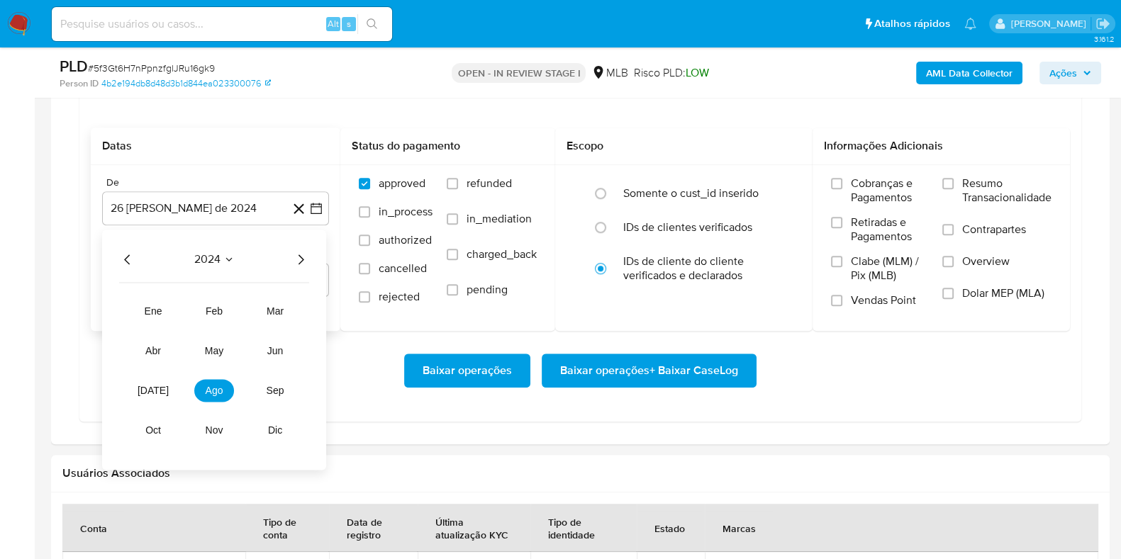
click at [298, 251] on icon "Año siguiente" at bounding box center [300, 259] width 17 height 17
click at [219, 391] on span "ago" at bounding box center [215, 390] width 18 height 11
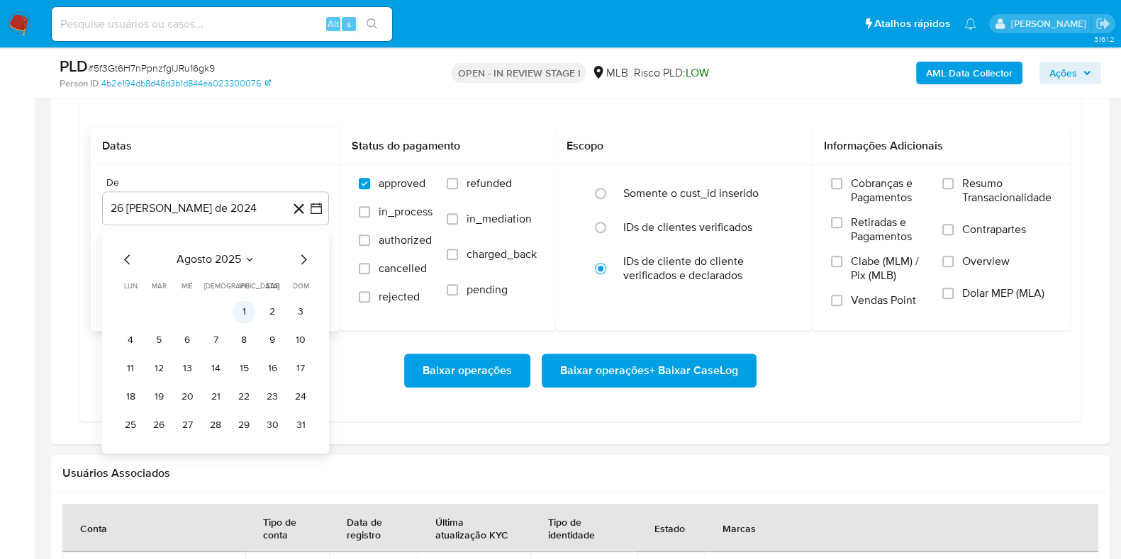
click at [240, 308] on button "1" at bounding box center [244, 312] width 23 height 23
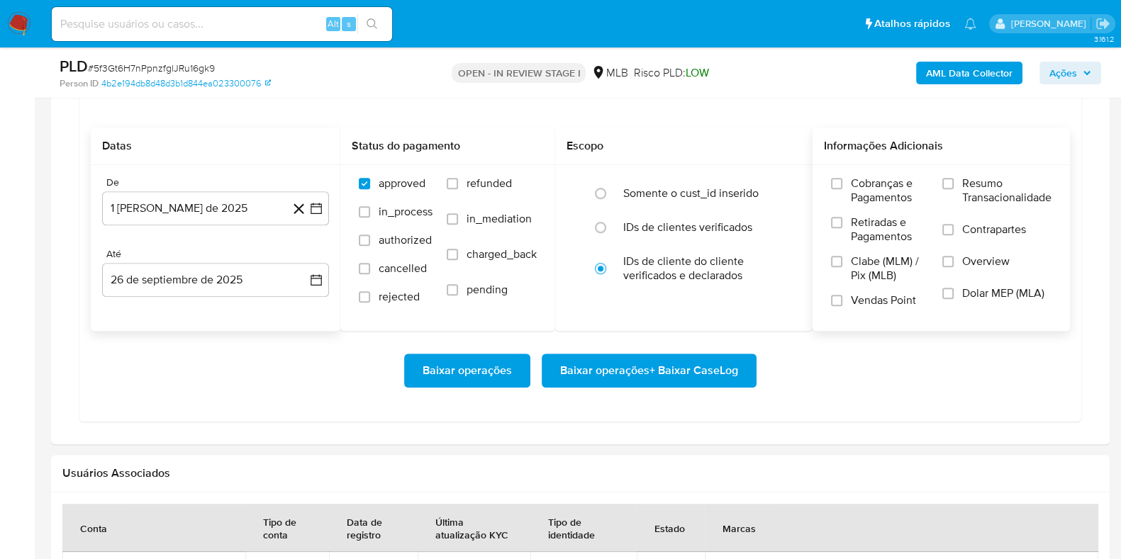
click at [971, 189] on span "Resumo Transacionalidade" at bounding box center [1006, 191] width 89 height 28
click at [954, 189] on input "Resumo Transacionalidade" at bounding box center [947, 183] width 11 height 11
click at [716, 367] on span "Baixar operações + Baixar CaseLog" at bounding box center [649, 370] width 178 height 31
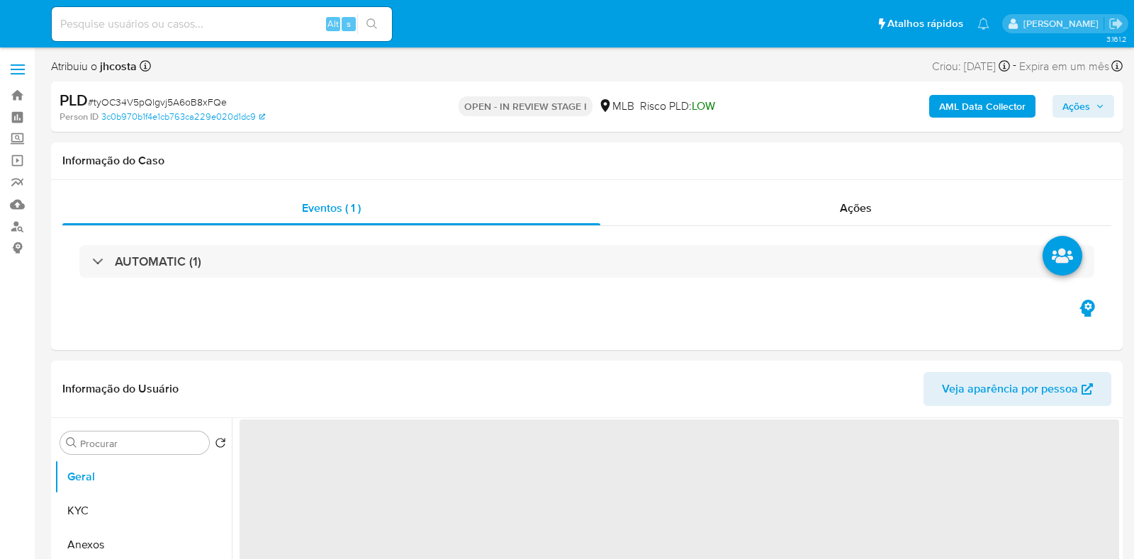
select select "10"
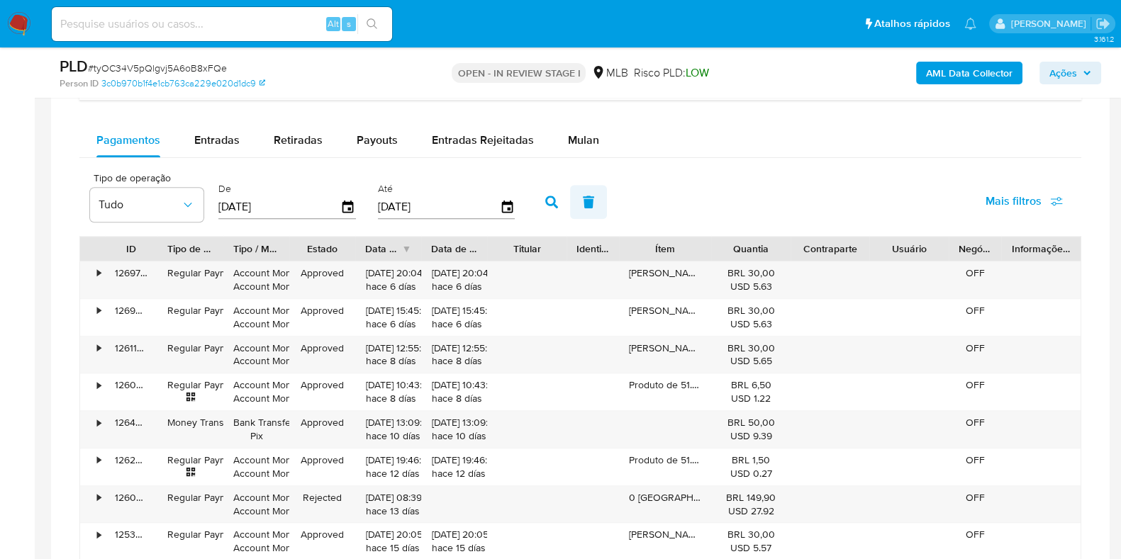
scroll to position [1151, 0]
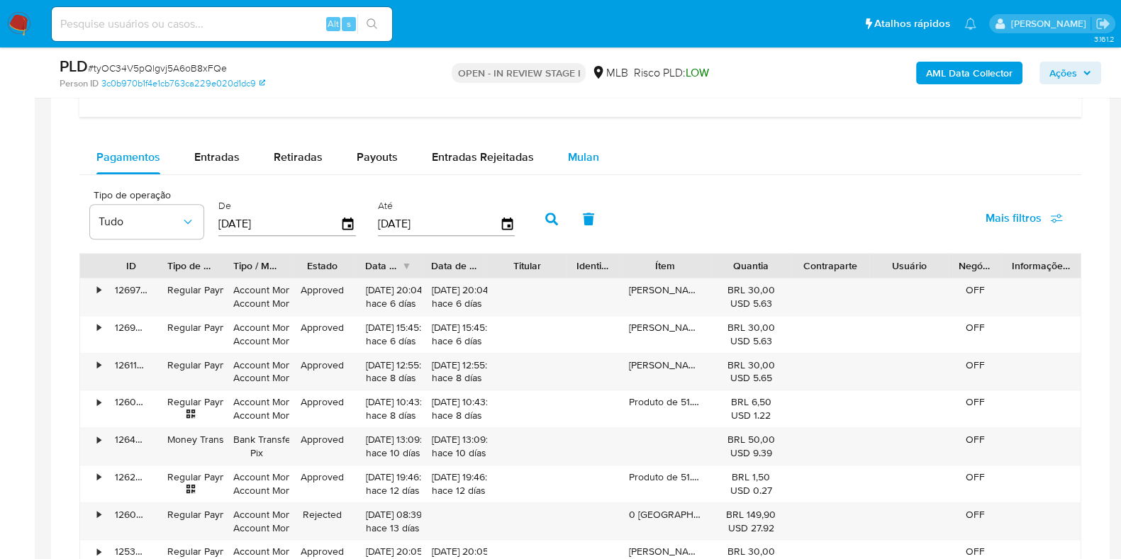
click at [586, 150] on span "Mulan" at bounding box center [583, 157] width 31 height 16
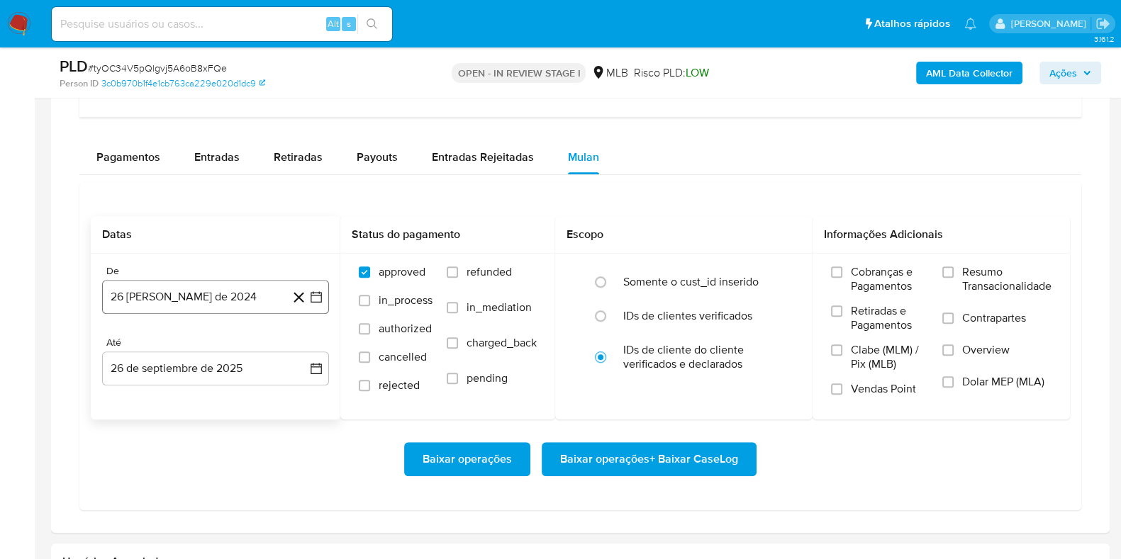
click at [203, 290] on button "26 [PERSON_NAME] de 2024" at bounding box center [215, 297] width 227 height 34
click at [234, 348] on span "agosto 2024" at bounding box center [209, 348] width 65 height 14
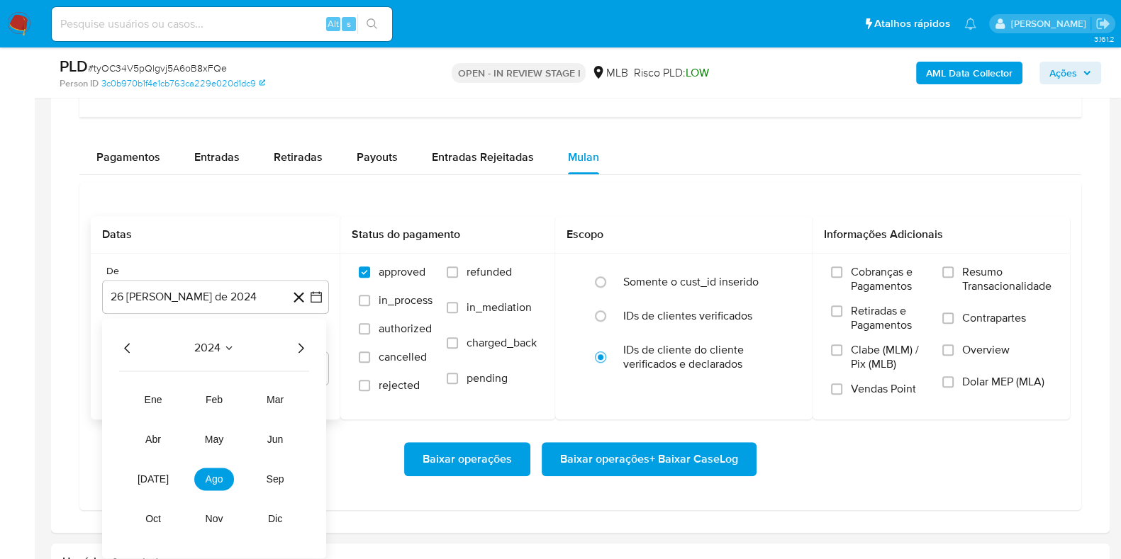
click at [303, 344] on icon "Año siguiente" at bounding box center [300, 348] width 17 height 17
click at [210, 487] on button "ago" at bounding box center [214, 479] width 40 height 23
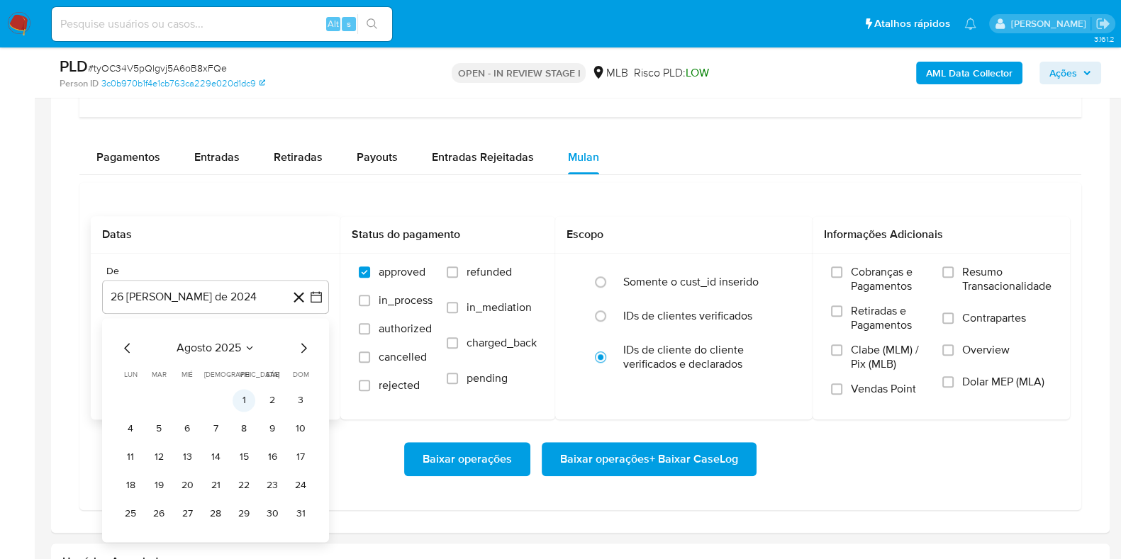
click at [244, 398] on button "1" at bounding box center [244, 400] width 23 height 23
click at [974, 273] on span "Resumo Transacionalidade" at bounding box center [1006, 279] width 89 height 28
click at [954, 273] on input "Resumo Transacionalidade" at bounding box center [947, 272] width 11 height 11
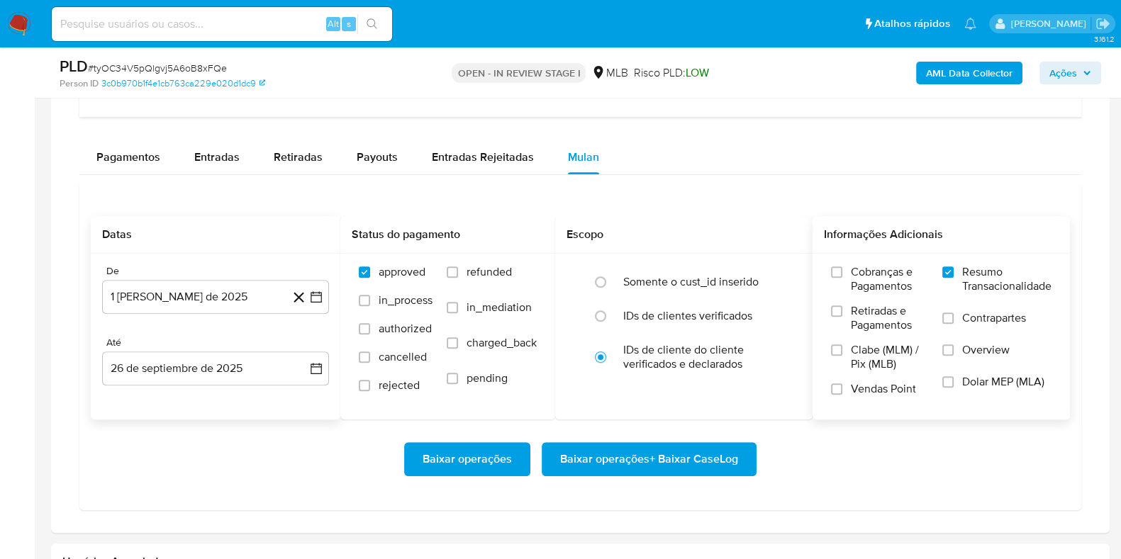
click at [635, 453] on span "Baixar operações + Baixar CaseLog" at bounding box center [649, 459] width 178 height 31
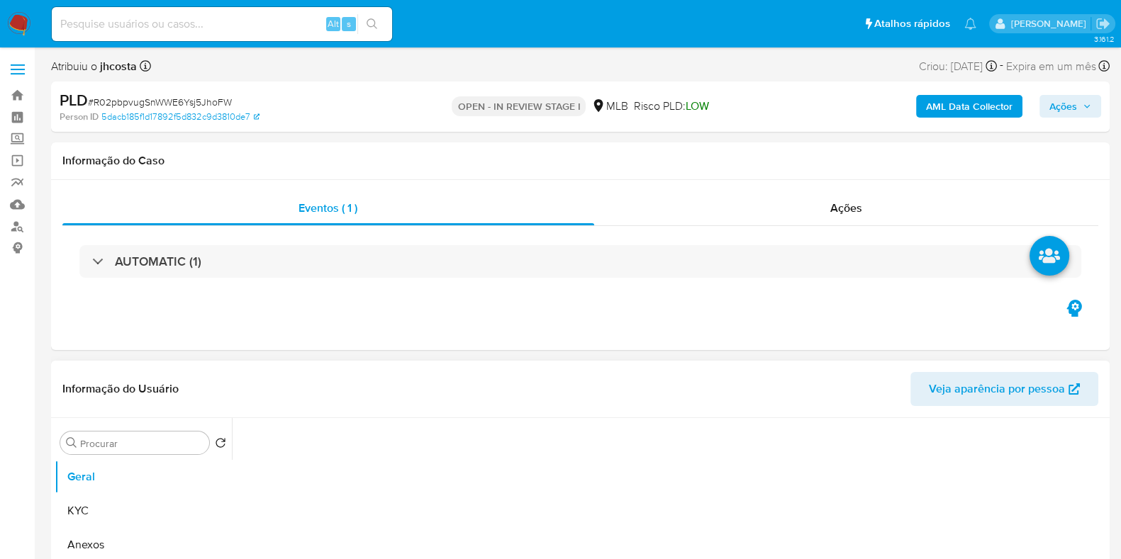
select select "10"
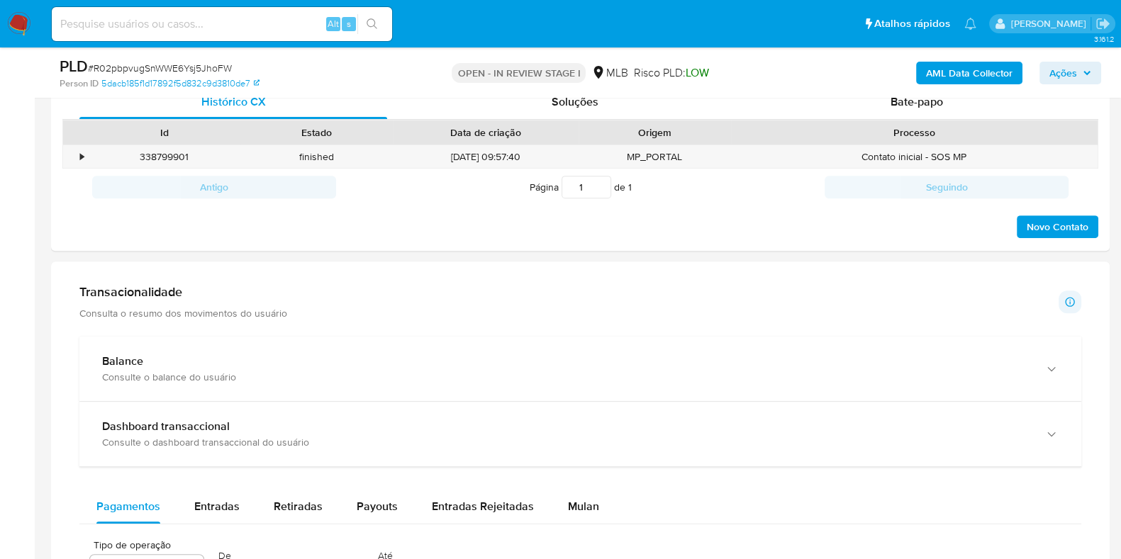
scroll to position [886, 0]
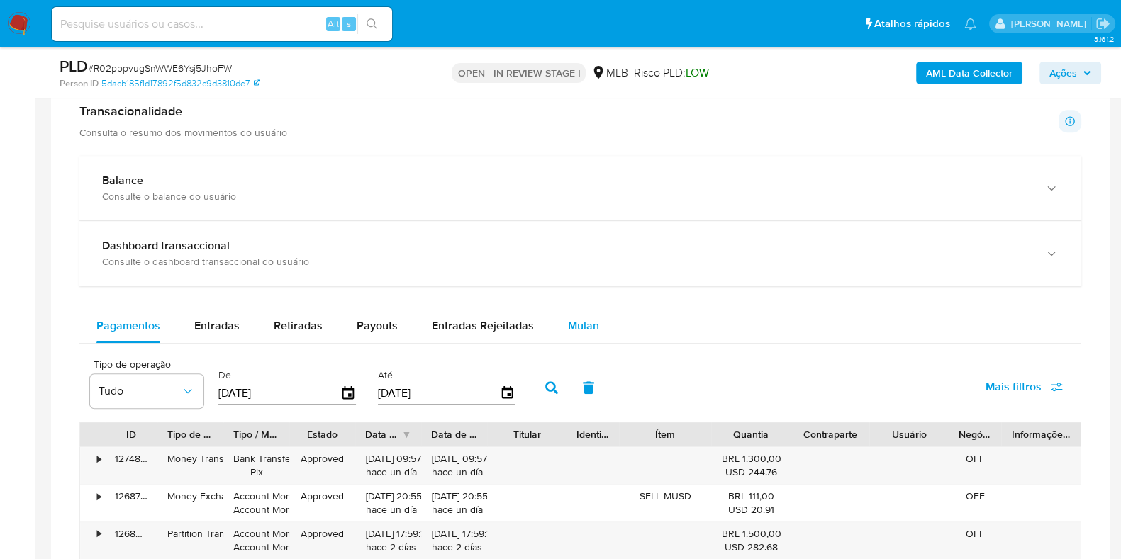
click at [568, 337] on div "Mulan" at bounding box center [583, 326] width 31 height 34
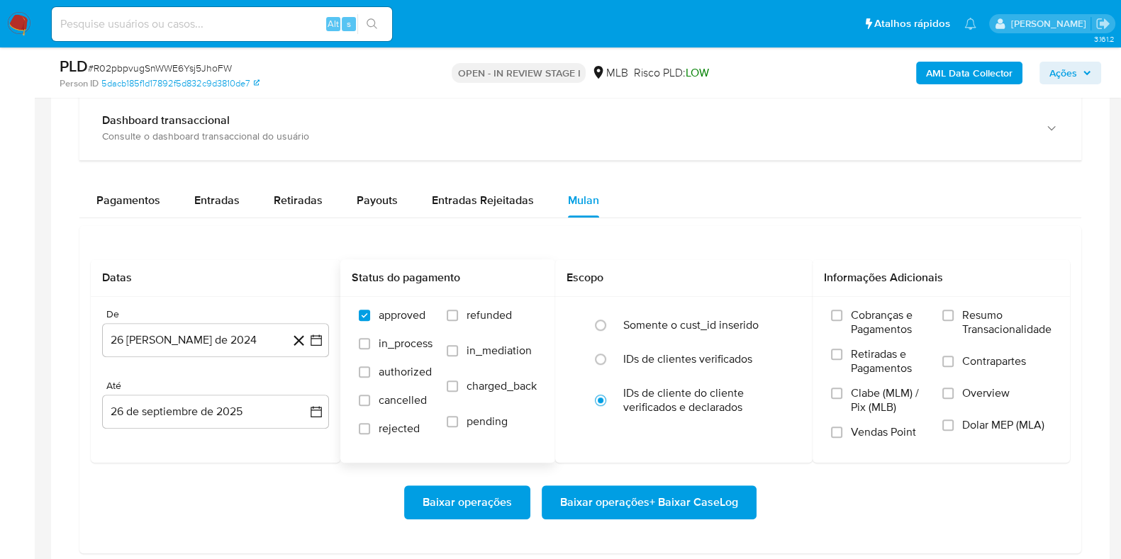
scroll to position [1063, 0]
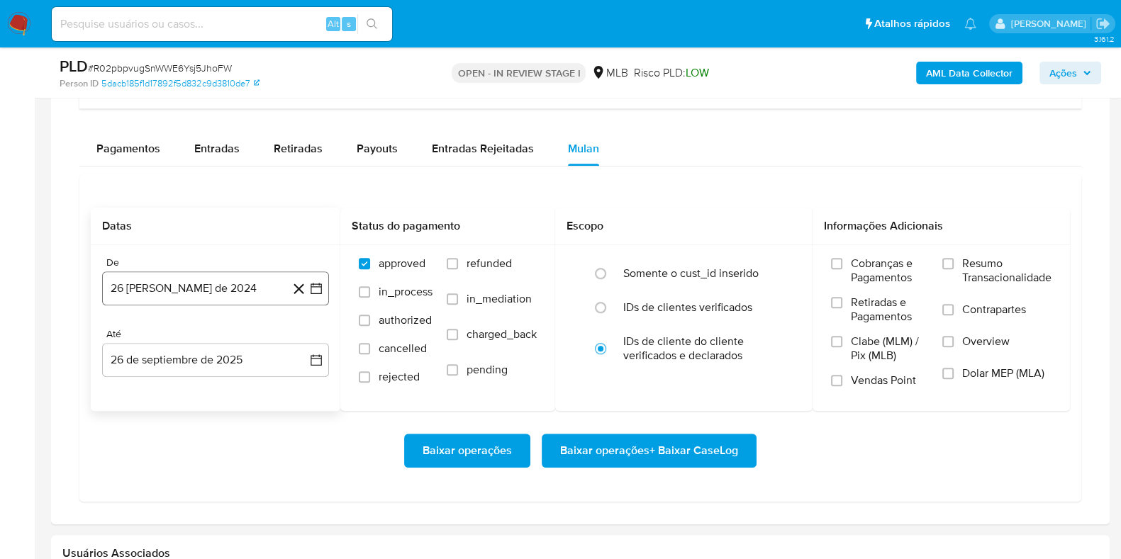
click at [197, 296] on button "26 [PERSON_NAME] de 2024" at bounding box center [215, 289] width 227 height 34
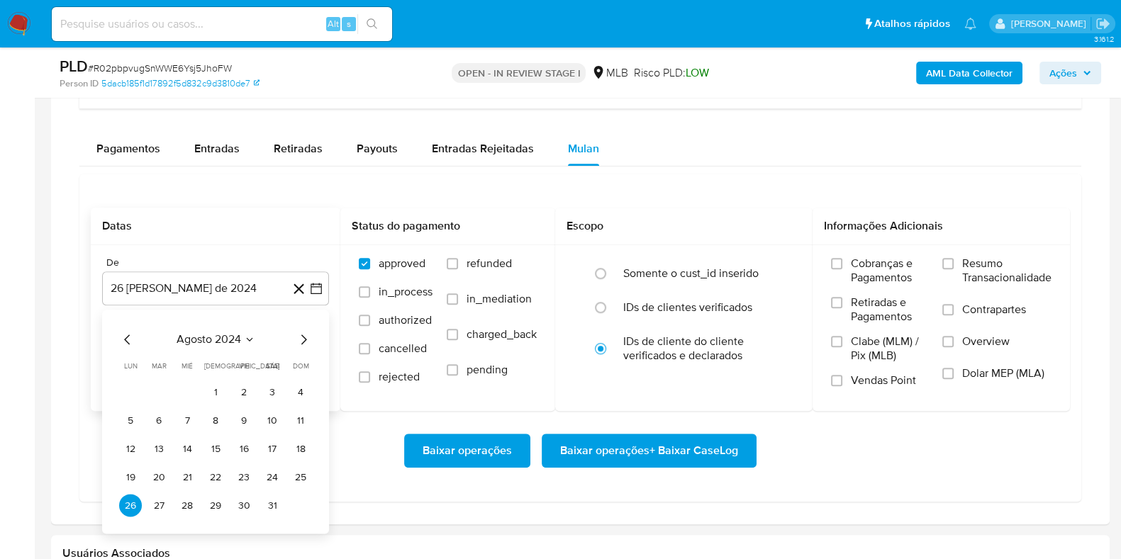
click at [238, 340] on span "agosto 2024" at bounding box center [209, 340] width 65 height 14
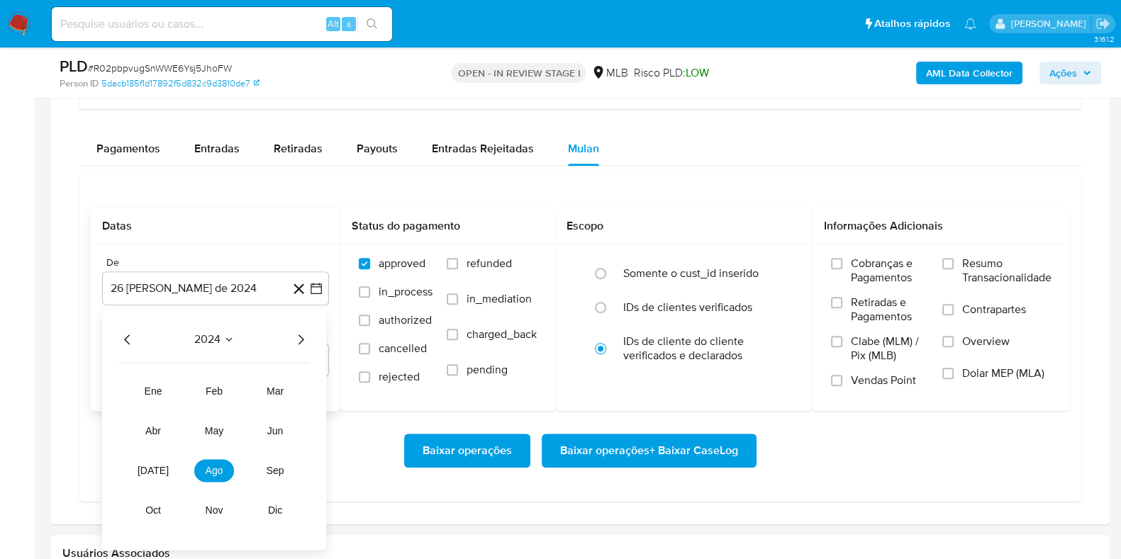
click at [298, 342] on icon "Año siguiente" at bounding box center [300, 340] width 17 height 17
click at [210, 475] on button "ago" at bounding box center [214, 471] width 40 height 23
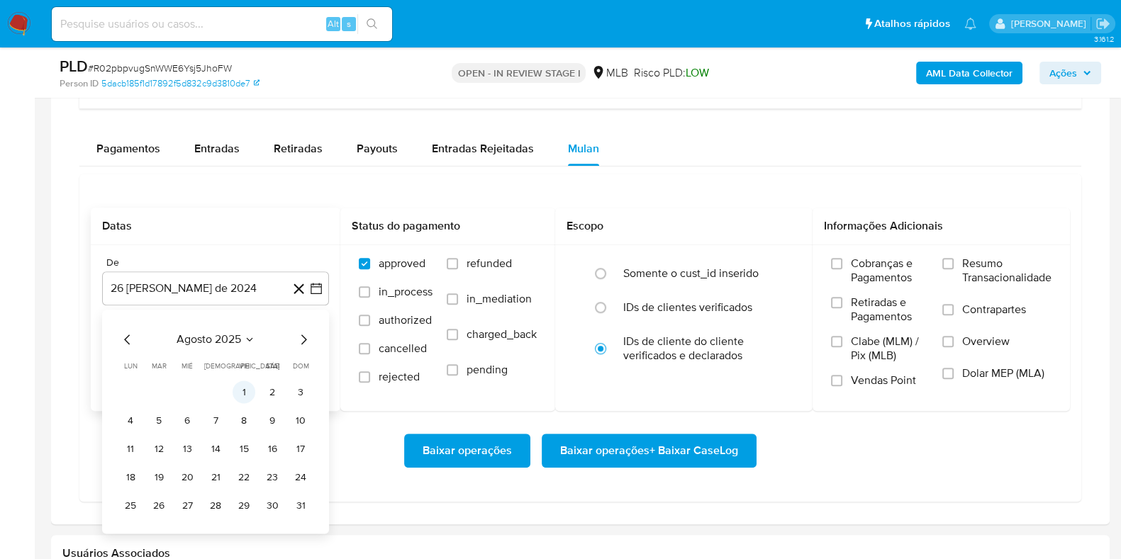
click at [235, 392] on button "1" at bounding box center [244, 392] width 23 height 23
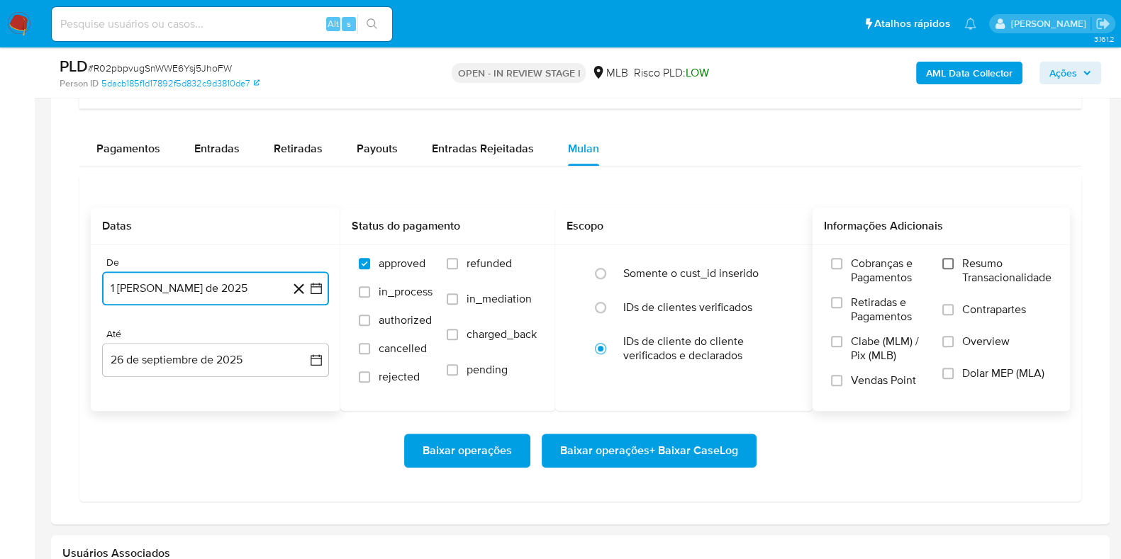
click at [945, 266] on input "Resumo Transacionalidade" at bounding box center [947, 263] width 11 height 11
click at [688, 455] on span "Baixar operações + Baixar CaseLog" at bounding box center [649, 450] width 178 height 31
